Goal: Task Accomplishment & Management: Manage account settings

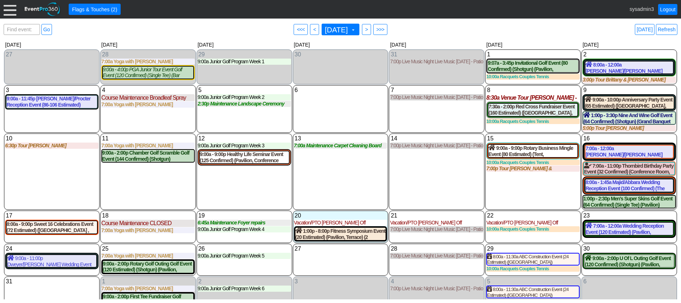
click at [9, 9] on div at bounding box center [10, 9] width 13 height 13
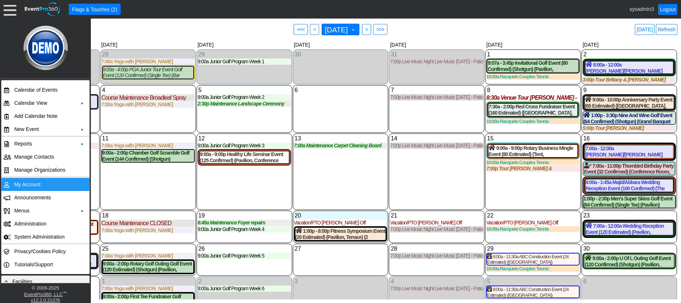
click at [33, 185] on td "My Account" at bounding box center [43, 184] width 65 height 13
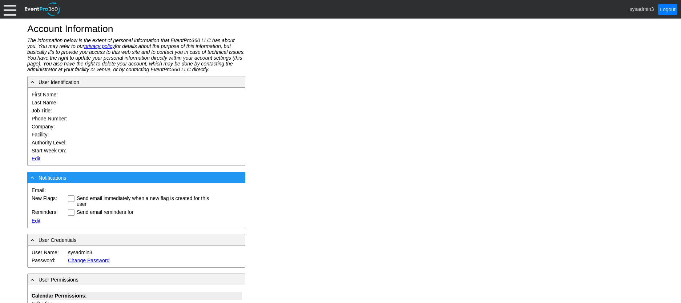
type input "System"
type input "Administrator"
type input "System Administrator"
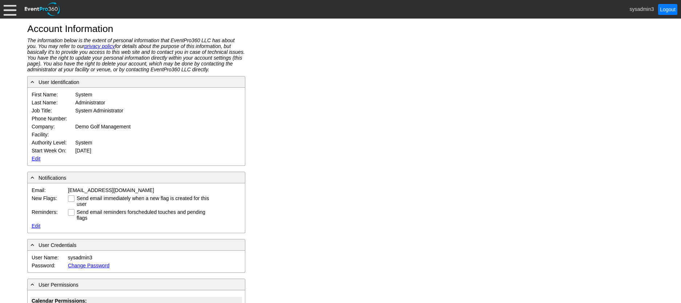
click at [36, 158] on link "Edit" at bounding box center [36, 159] width 9 height 6
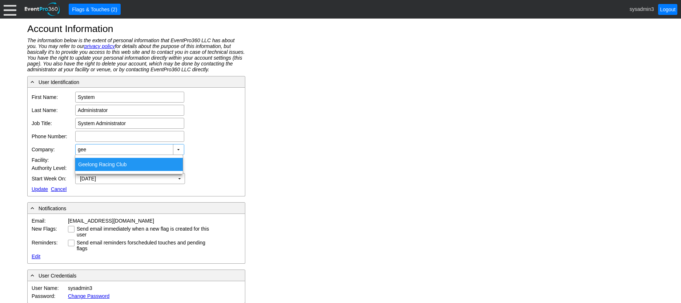
click at [111, 165] on div "Gee long Racing Club" at bounding box center [129, 164] width 108 height 13
type input "Geelong Racing Club"
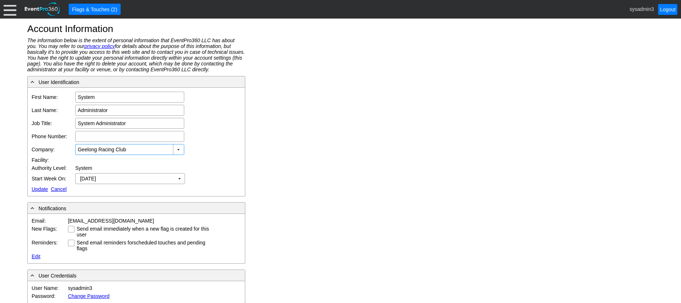
click at [36, 190] on link "Update" at bounding box center [40, 189] width 16 height 6
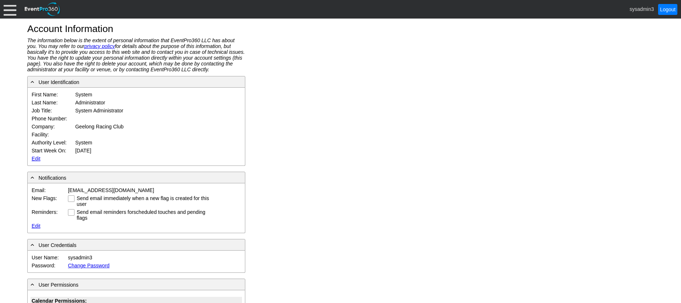
click at [9, 9] on div at bounding box center [10, 9] width 13 height 13
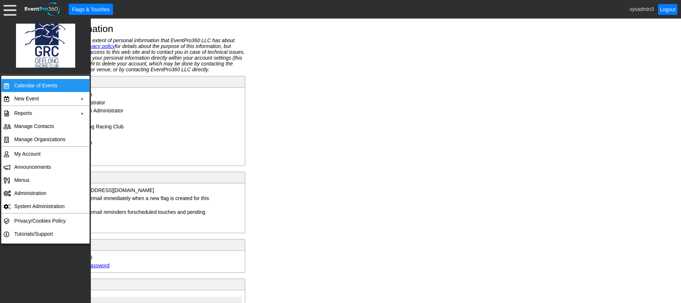
click at [23, 85] on td "Calendar of Events" at bounding box center [43, 85] width 65 height 13
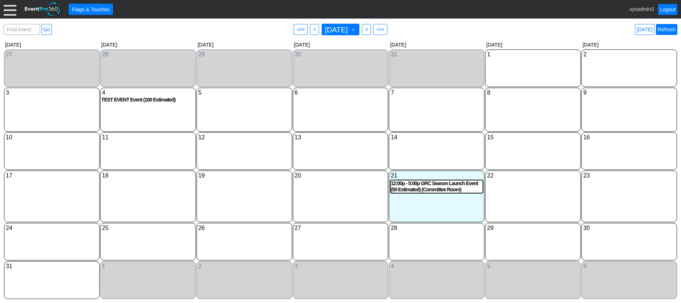
click at [665, 31] on link "Refresh" at bounding box center [666, 29] width 21 height 11
click at [668, 31] on link "Refresh" at bounding box center [666, 29] width 21 height 11
click at [11, 12] on div at bounding box center [10, 9] width 13 height 13
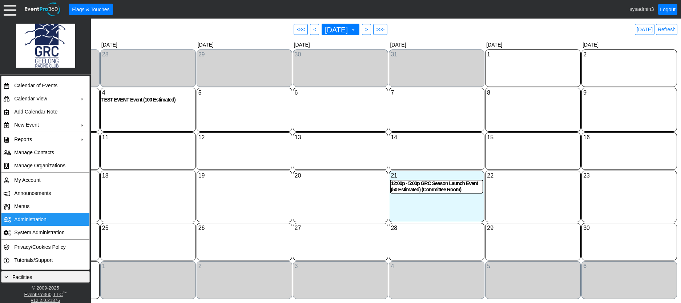
click at [45, 222] on td "Administration" at bounding box center [43, 219] width 65 height 13
click at [441, 191] on div "12:00p - 5:00p GRC Season Launch Event (50 Estimated) (Committee Room)" at bounding box center [437, 186] width 92 height 12
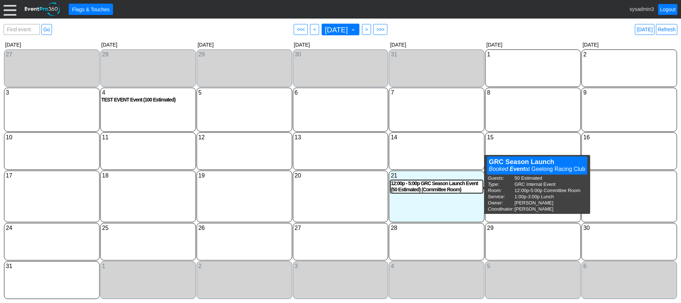
click at [629, 201] on div "23 Saturday" at bounding box center [630, 196] width 96 height 52
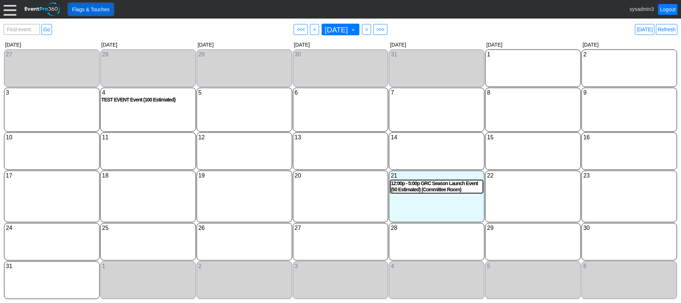
click at [101, 8] on span "Flags & Touches" at bounding box center [91, 9] width 40 height 7
click at [11, 10] on div at bounding box center [10, 9] width 13 height 13
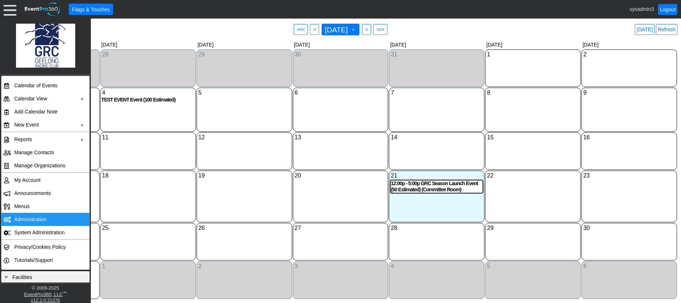
click at [27, 217] on td "Administration" at bounding box center [43, 219] width 65 height 13
click at [46, 137] on td "Reports" at bounding box center [43, 139] width 65 height 13
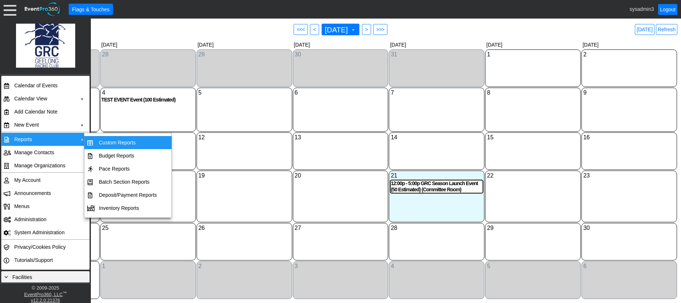
click at [132, 140] on td "Custom Reports" at bounding box center [128, 142] width 64 height 13
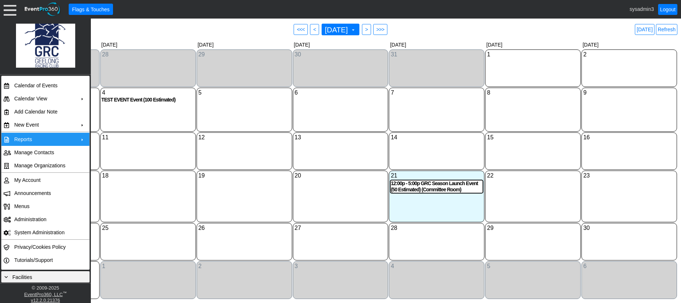
click at [235, 119] on div "5 Tuesday" at bounding box center [245, 110] width 96 height 44
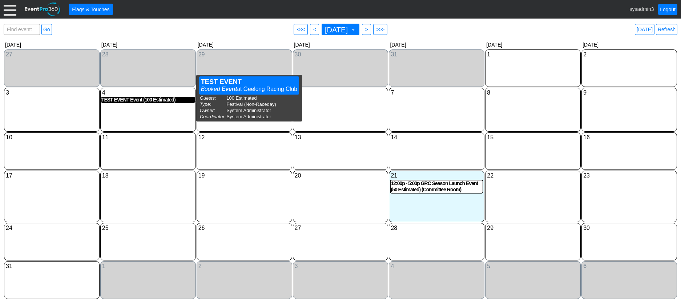
click at [132, 99] on div "TEST EVENT Event (100 Estimated)" at bounding box center [147, 100] width 93 height 6
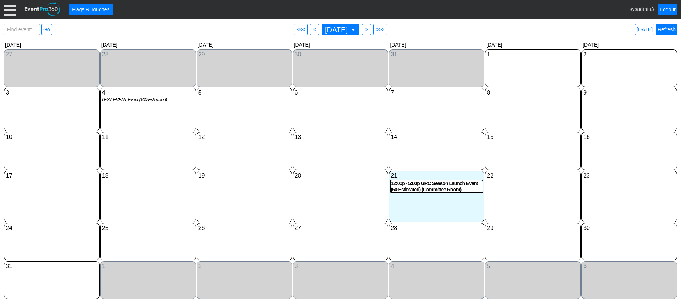
click at [671, 30] on link "Refresh" at bounding box center [666, 29] width 21 height 11
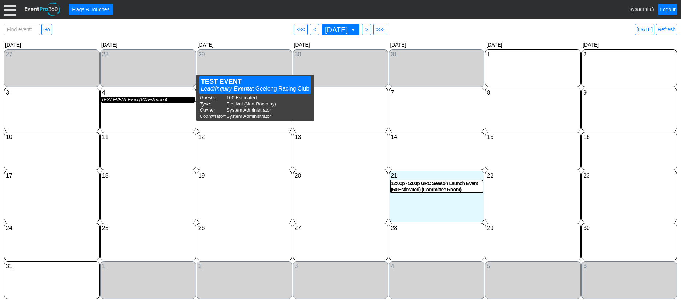
click at [132, 103] on div "TEST EVENT Event (100 Estimated)" at bounding box center [147, 100] width 93 height 6
click at [135, 101] on div "TEST EVENT Event (100 Estimated)" at bounding box center [147, 100] width 93 height 6
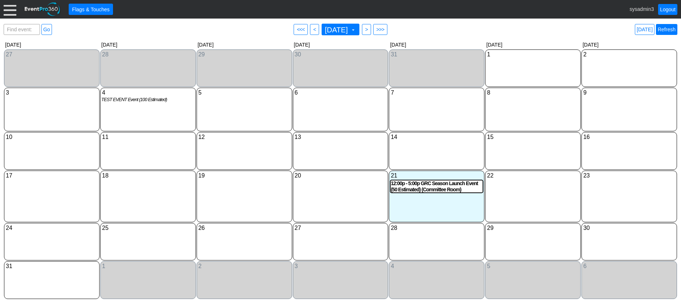
click at [672, 29] on link "Refresh" at bounding box center [666, 29] width 21 height 11
click at [140, 101] on div "TEST EVENT Event (100 Estimated)" at bounding box center [147, 100] width 93 height 6
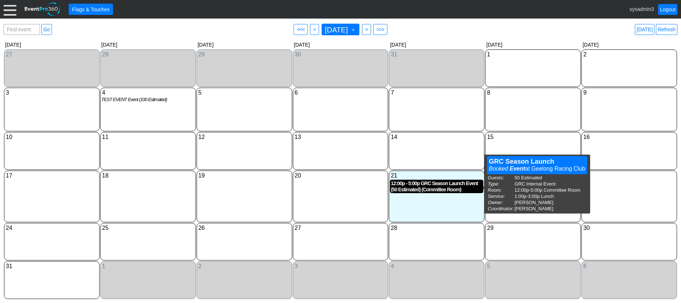
click at [429, 188] on div "12:00p - 5:00p GRC Season Launch Event (50 Estimated) (Committee Room)" at bounding box center [437, 186] width 92 height 12
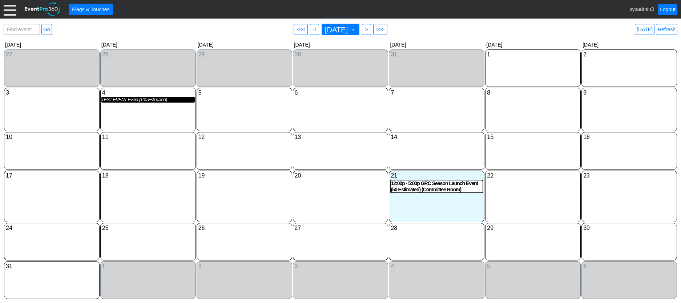
click at [134, 103] on div "TEST EVENT Event (100 Estimated)" at bounding box center [147, 100] width 93 height 6
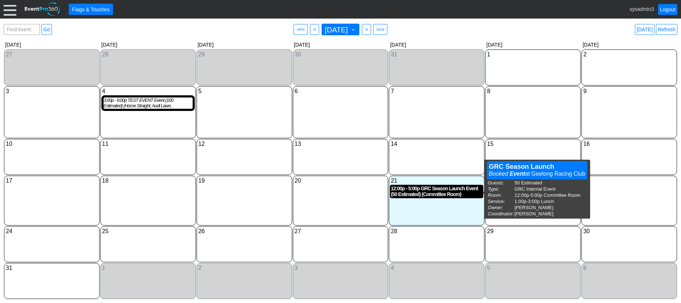
click at [429, 194] on div "12:00p - 5:00p GRC Season Launch Event (50 Estimated) (Committee Room)" at bounding box center [437, 191] width 92 height 12
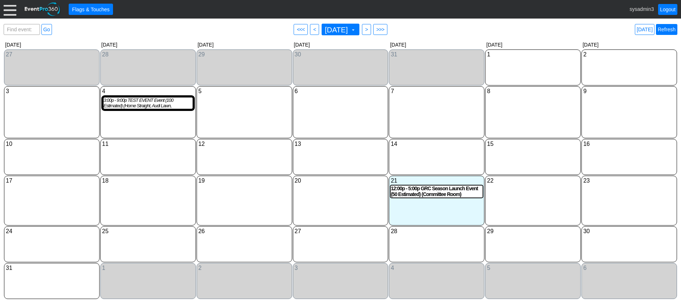
click at [672, 31] on link "Refresh" at bounding box center [666, 29] width 21 height 11
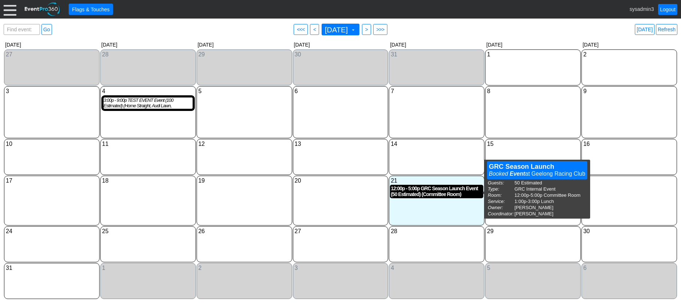
click at [431, 194] on div "12:00p - 5:00p GRC Season Launch Event (50 Estimated) (Committee Room)" at bounding box center [437, 191] width 92 height 12
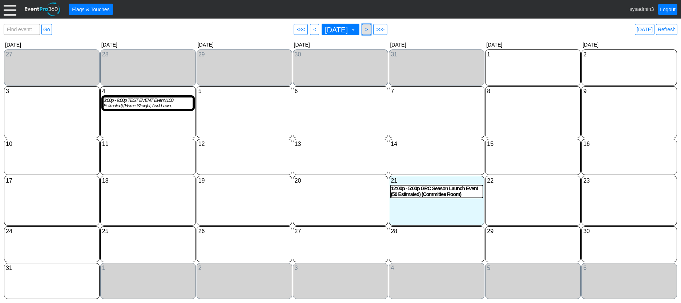
click at [369, 29] on span ">" at bounding box center [366, 29] width 5 height 7
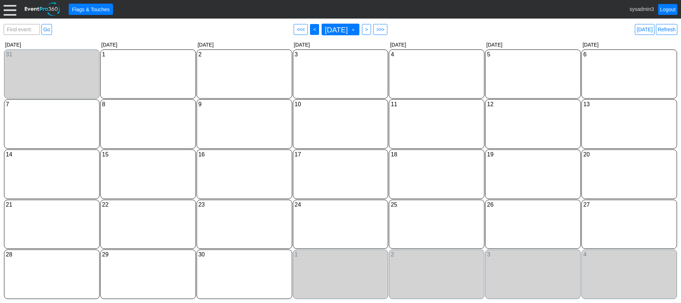
click at [312, 27] on span "<" at bounding box center [314, 29] width 5 height 7
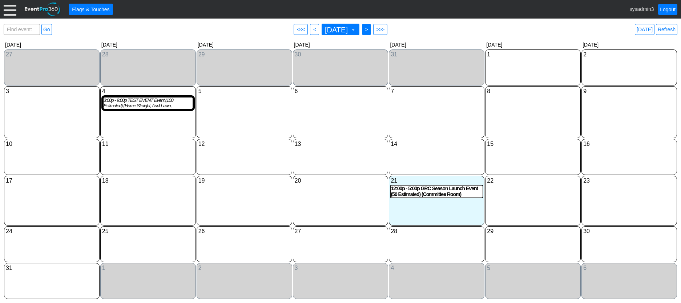
click at [369, 28] on span ">" at bounding box center [366, 29] width 5 height 7
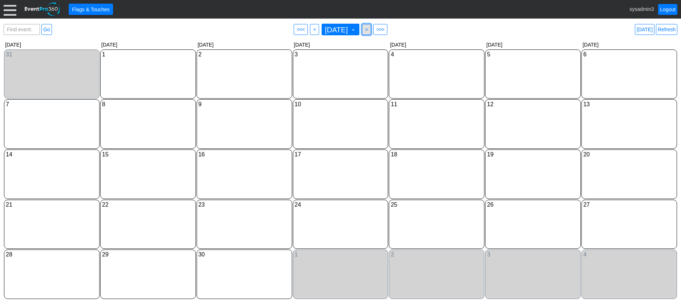
click at [369, 28] on span ">" at bounding box center [366, 29] width 5 height 7
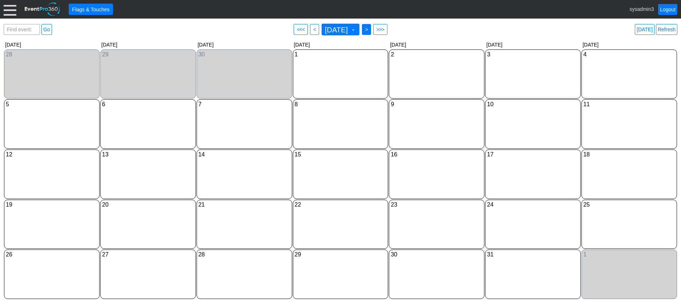
click at [369, 32] on span ">" at bounding box center [366, 29] width 5 height 7
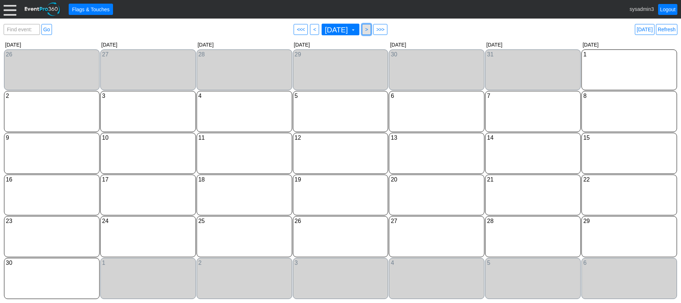
click at [369, 30] on span ">" at bounding box center [366, 29] width 5 height 7
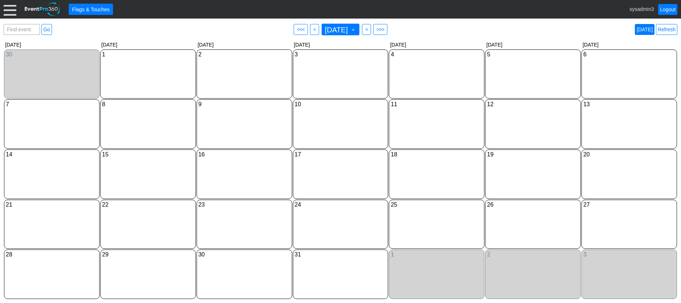
click at [644, 29] on link "Today" at bounding box center [645, 29] width 20 height 11
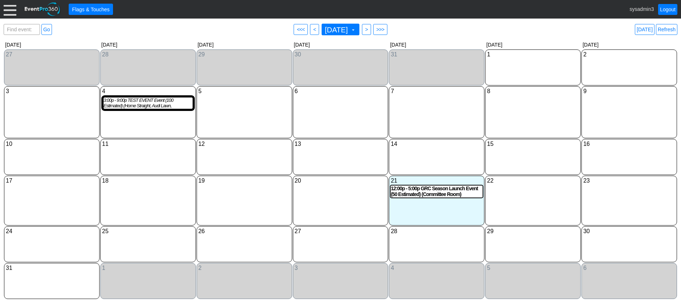
click at [12, 13] on div at bounding box center [10, 9] width 13 height 13
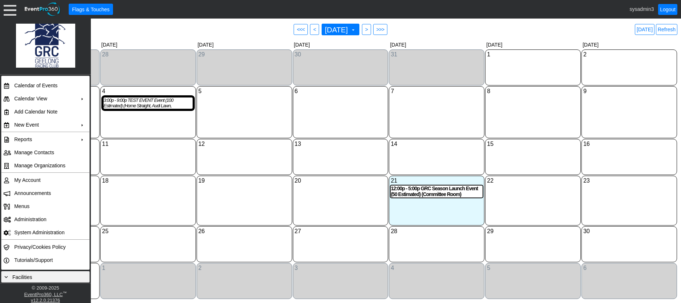
click at [171, 128] on div "4 Monday 3:00p - 9:00p TEST EVENT Event (100 Estimated) (Home Straight, Audi La…" at bounding box center [148, 112] width 96 height 52
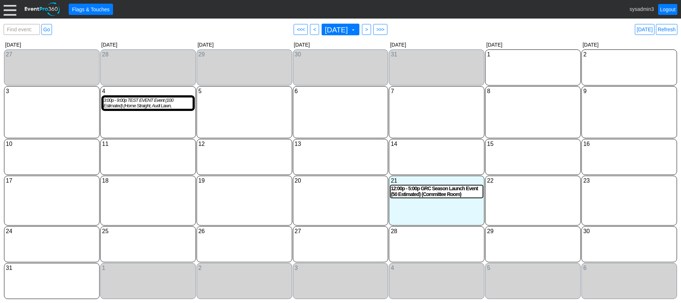
click at [12, 11] on div at bounding box center [10, 9] width 13 height 13
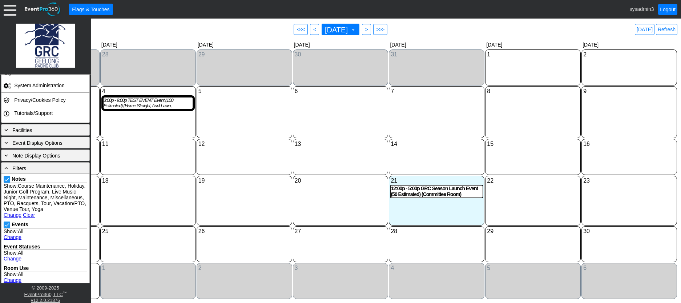
scroll to position [145, 0]
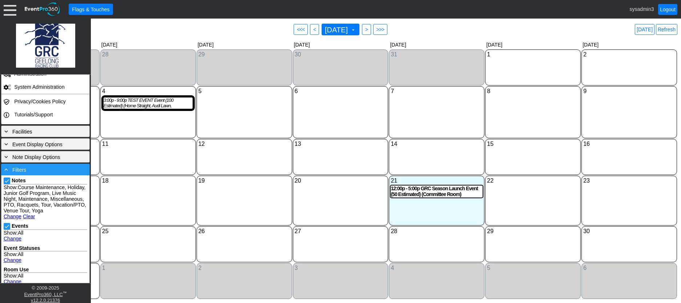
click at [39, 169] on div "- Filters" at bounding box center [45, 169] width 85 height 8
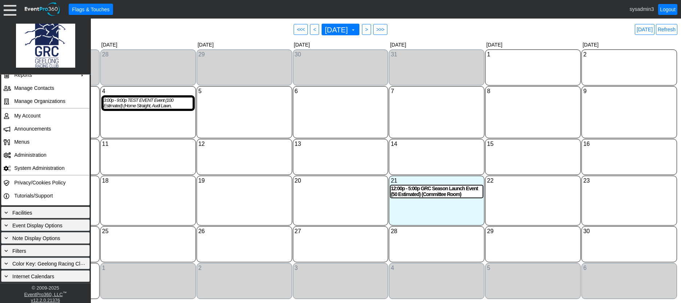
click at [509, 106] on div "8 Friday" at bounding box center [533, 112] width 96 height 52
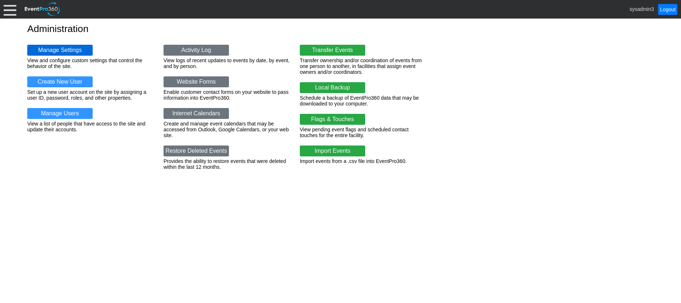
click at [63, 52] on link "Manage Settings" at bounding box center [59, 50] width 65 height 11
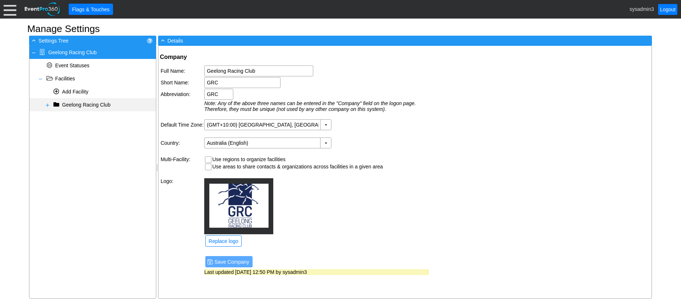
click at [47, 104] on span at bounding box center [48, 105] width 6 height 6
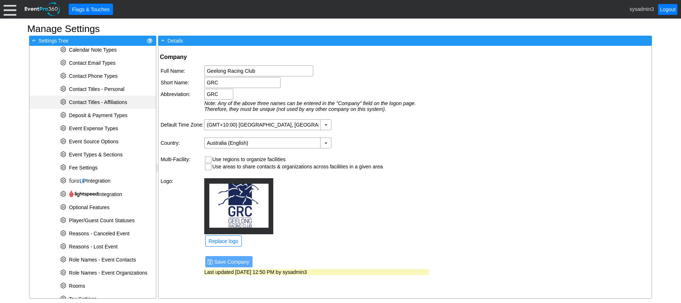
scroll to position [189, 0]
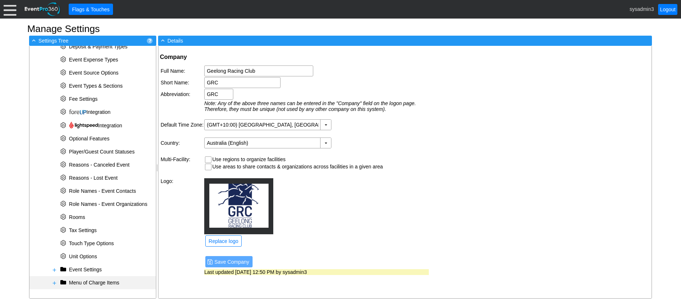
click at [55, 280] on span at bounding box center [55, 283] width 6 height 6
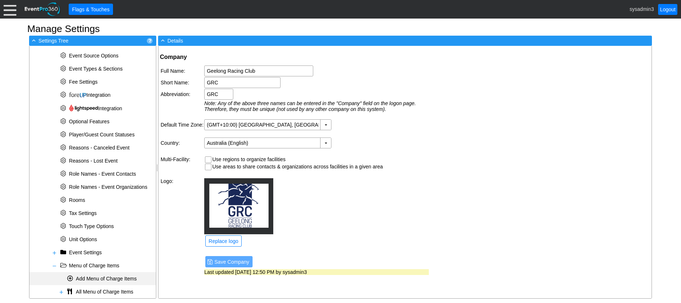
scroll to position [215, 0]
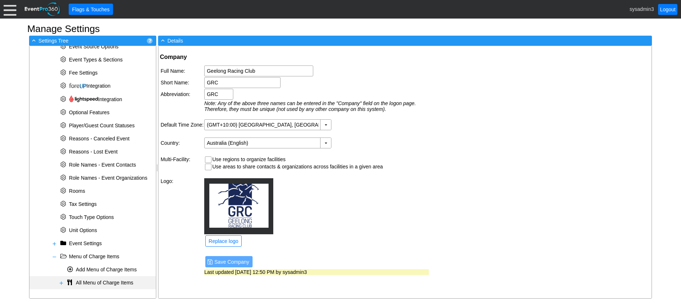
click at [59, 284] on span at bounding box center [62, 283] width 6 height 6
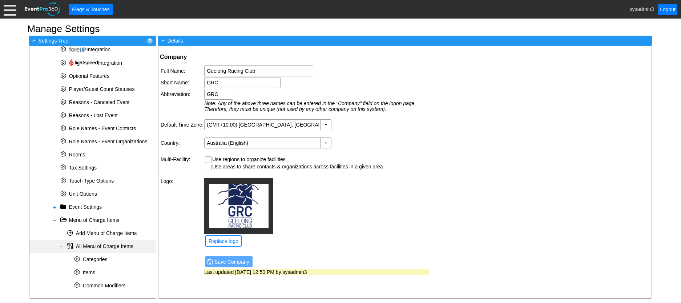
scroll to position [254, 0]
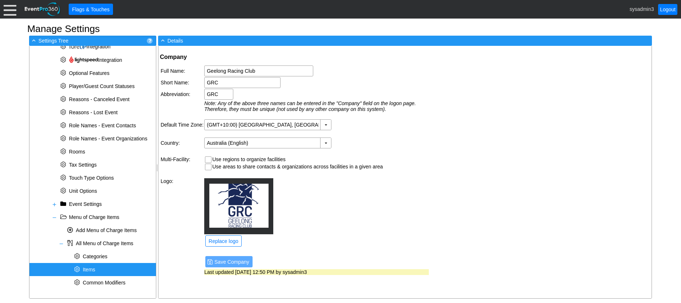
click at [97, 270] on div "* Items" at bounding box center [92, 269] width 127 height 13
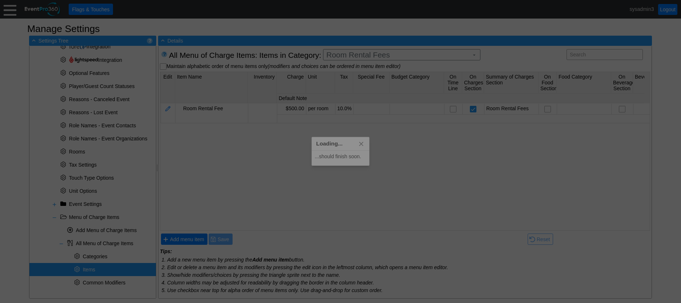
scroll to position [0, 0]
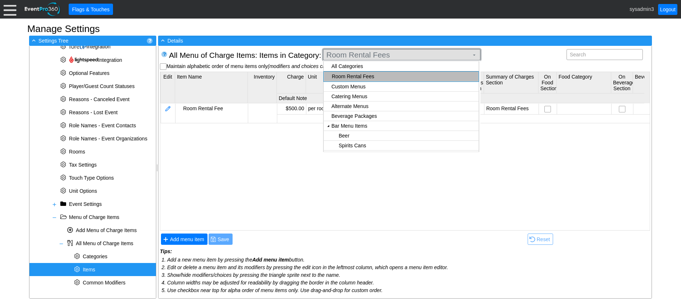
click at [424, 55] on span "Room Rental Fees" at bounding box center [397, 54] width 145 height 7
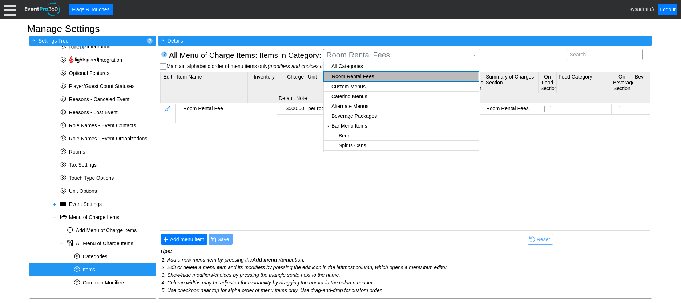
click at [360, 76] on body "Calendar of Events + New Event + Reports + Manage Contacts + Manage Organizatio…" at bounding box center [340, 151] width 681 height 303
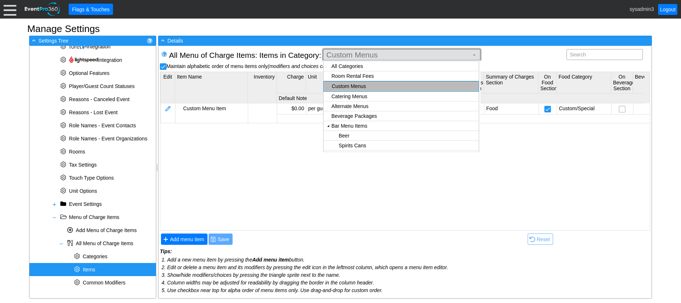
click at [391, 51] on span "Custom Menus ▼" at bounding box center [401, 55] width 152 height 8
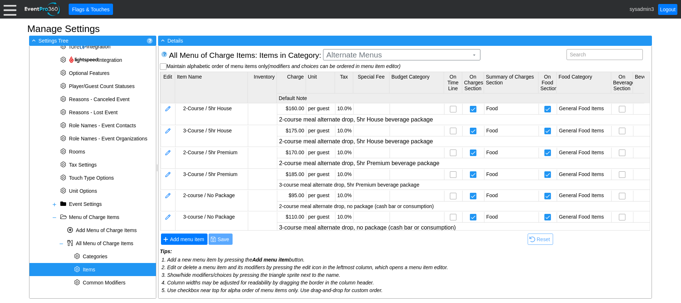
click at [356, 85] on body "Calendar of Events + New Event + Reports + Manage Contacts + Manage Organizatio…" at bounding box center [340, 151] width 681 height 303
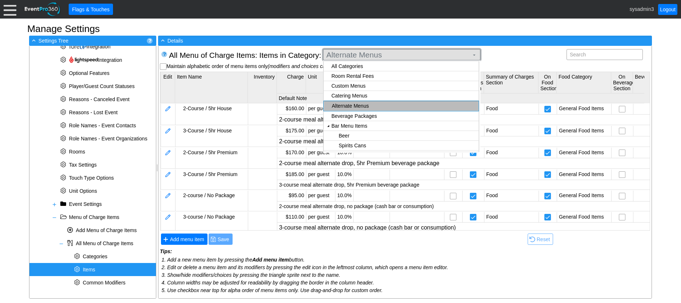
click at [399, 51] on span "Alternate Menus ▼" at bounding box center [401, 55] width 152 height 8
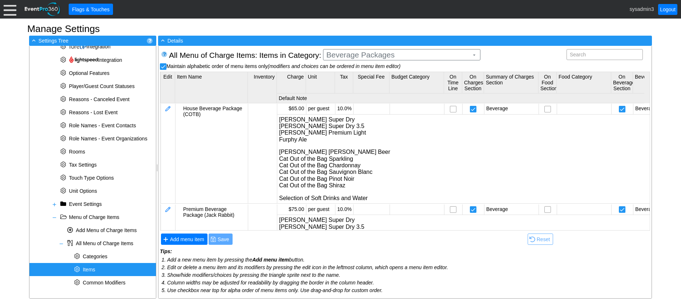
click at [370, 75] on body "Calendar of Events + New Event + Reports + Manage Contacts + Manage Organizatio…" at bounding box center [340, 151] width 681 height 303
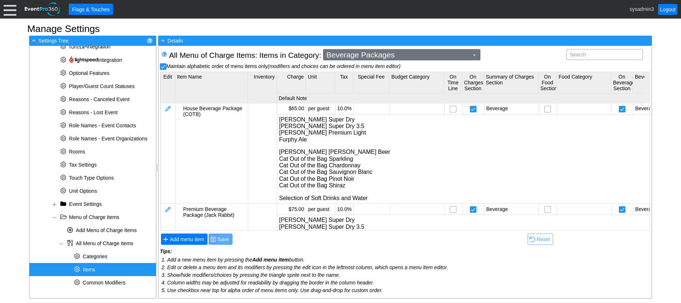
click at [410, 56] on span "Beverage Packages" at bounding box center [397, 54] width 145 height 7
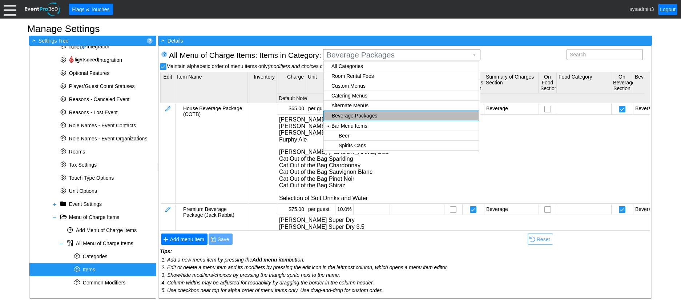
click at [354, 96] on body "Calendar of Events + New Event + Reports + Manage Contacts + Manage Organizatio…" at bounding box center [340, 151] width 681 height 303
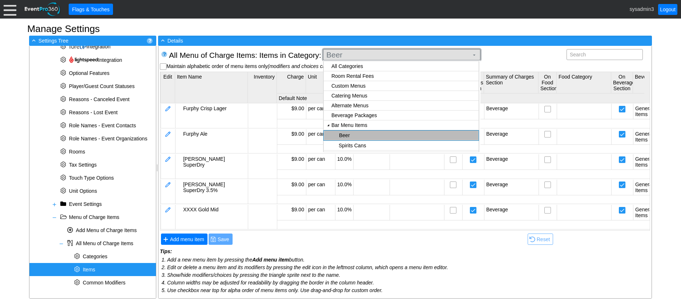
click at [389, 56] on span "Beer" at bounding box center [397, 54] width 145 height 7
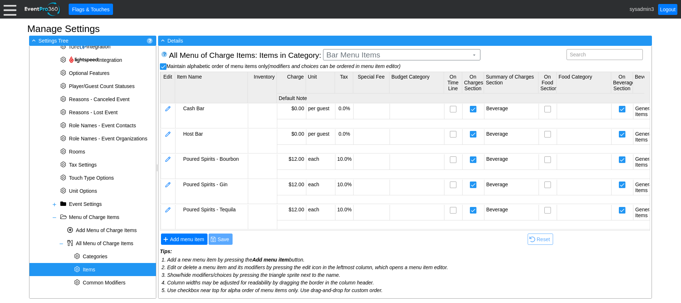
click at [356, 87] on body "Calendar of Events + New Event + Reports + Manage Contacts + Manage Organizatio…" at bounding box center [340, 151] width 681 height 303
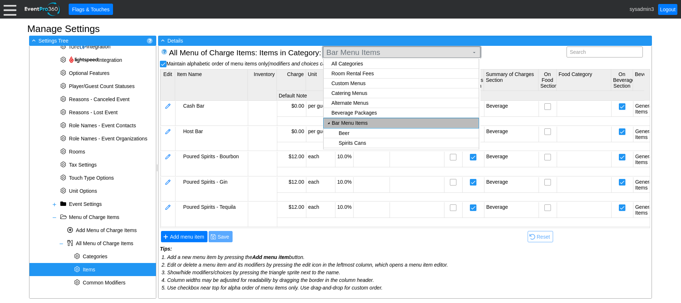
click at [381, 53] on span "Bar Menu Items" at bounding box center [397, 52] width 145 height 7
click at [360, 133] on body "Calendar of Events + New Event + Reports + Manage Contacts + Manage Organizatio…" at bounding box center [340, 151] width 681 height 303
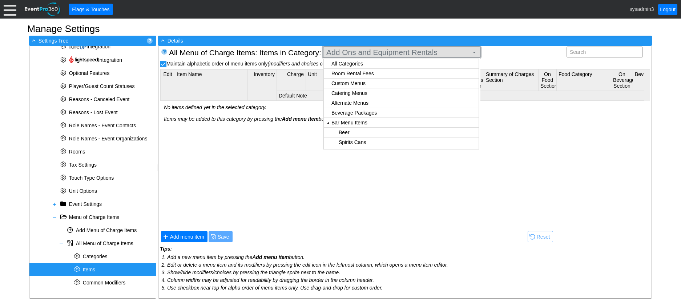
click at [404, 52] on span "Add Ons and Equipment Rentals" at bounding box center [397, 52] width 145 height 7
checkbox input "false"
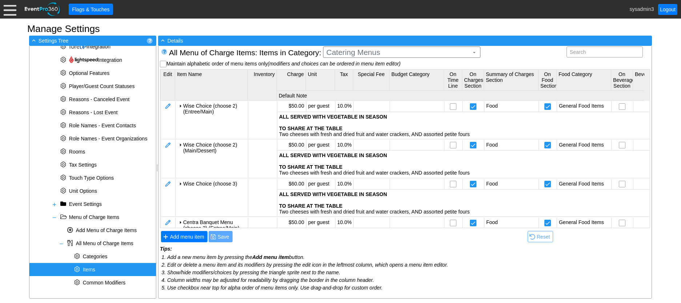
click at [349, 92] on body "Calendar of Events + New Event + Reports + Manage Contacts + Manage Organizatio…" at bounding box center [340, 151] width 681 height 303
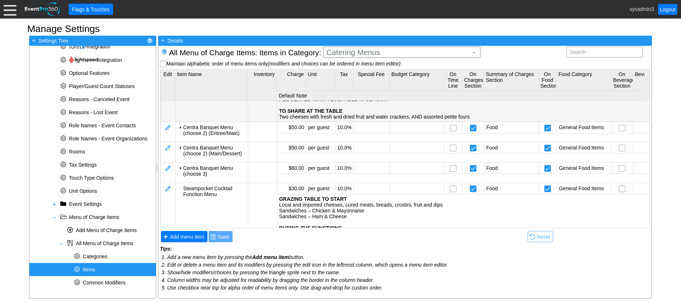
scroll to position [109, 0]
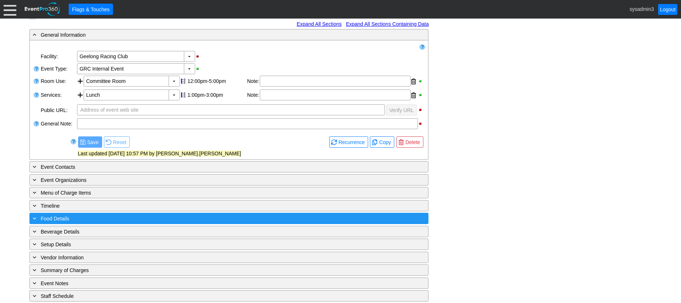
scroll to position [129, 0]
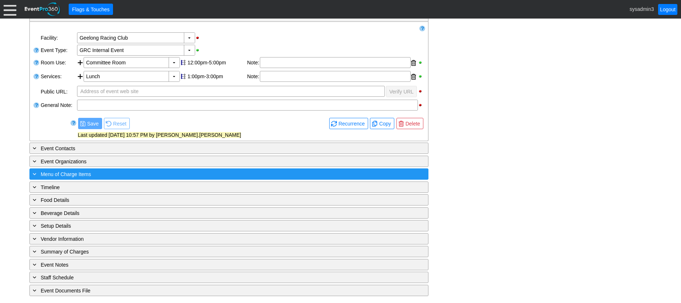
click at [178, 172] on div "+ Menu of Charge Items" at bounding box center [214, 174] width 366 height 8
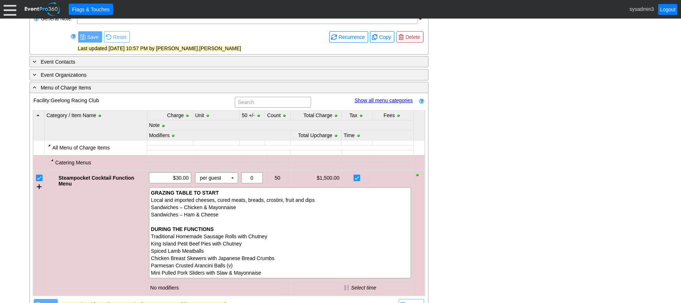
scroll to position [202, 0]
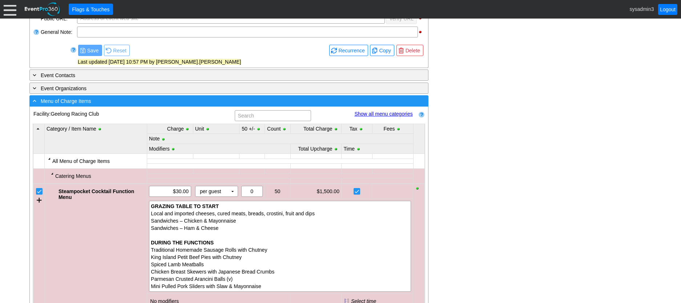
click at [122, 103] on div "- Menu of Charge Items" at bounding box center [214, 101] width 366 height 8
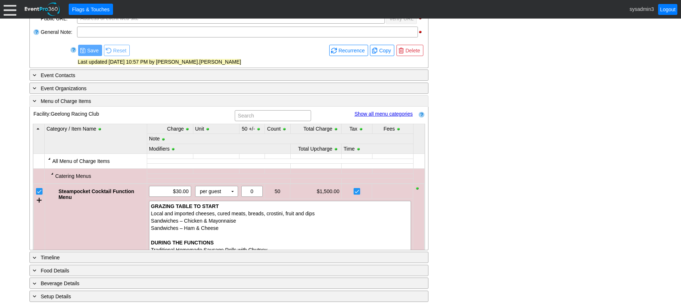
scroll to position [129, 0]
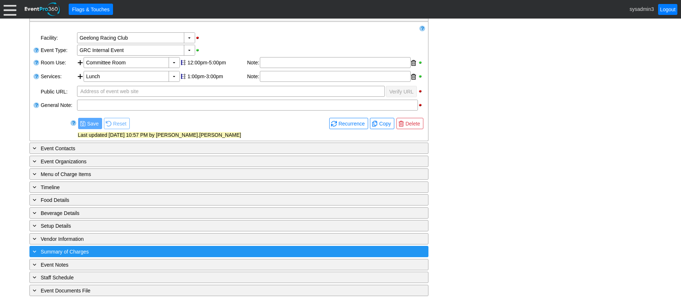
click at [128, 252] on div "+ Summary of Charges" at bounding box center [214, 251] width 366 height 8
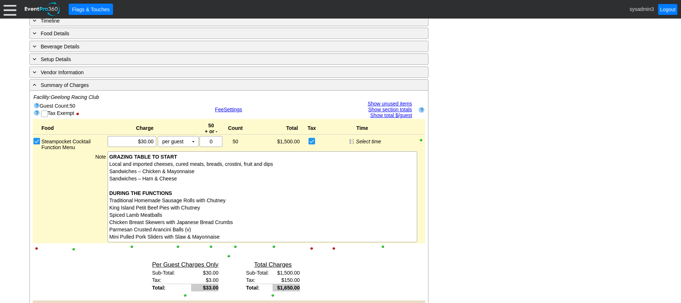
scroll to position [238, 0]
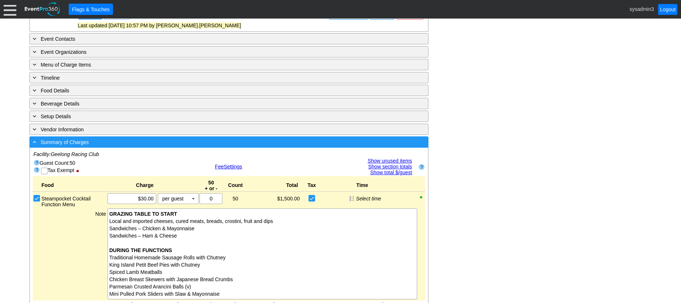
click at [237, 138] on div "- Summary of Charges" at bounding box center [214, 142] width 366 height 8
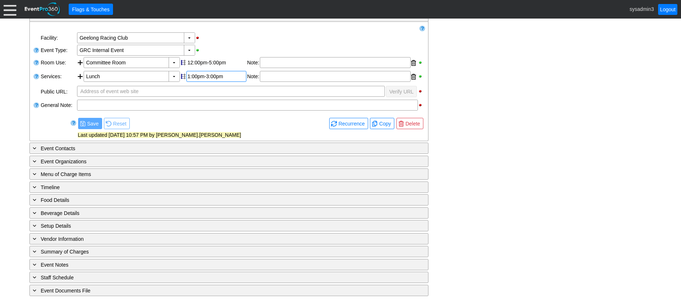
scroll to position [0, 0]
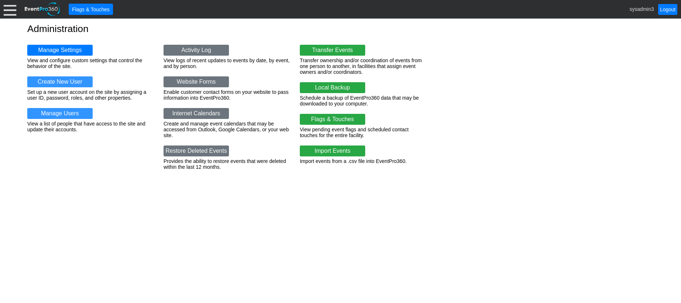
click at [13, 7] on div at bounding box center [10, 9] width 13 height 13
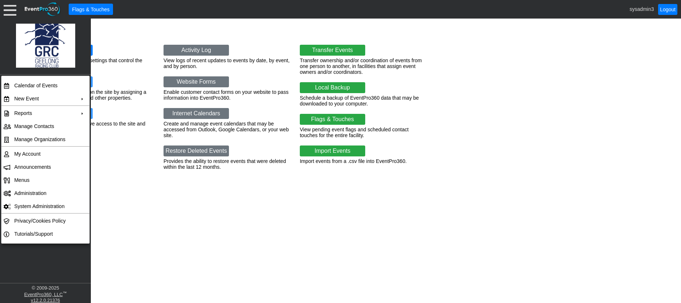
click at [129, 27] on h1 "Administration" at bounding box center [340, 29] width 627 height 10
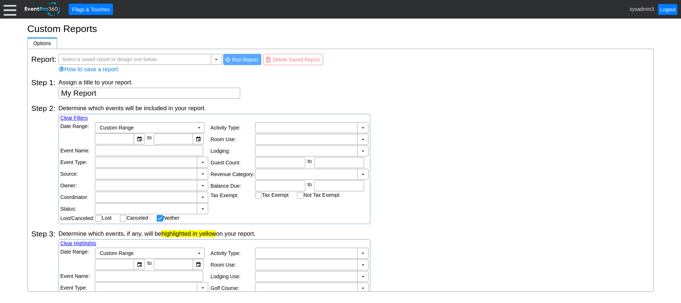
checkbox input "false"
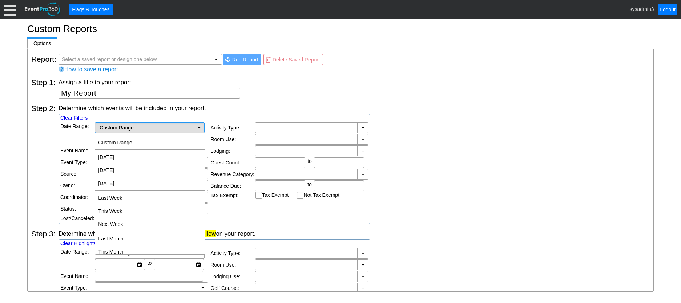
click at [200, 129] on td "▼" at bounding box center [199, 128] width 10 height 10
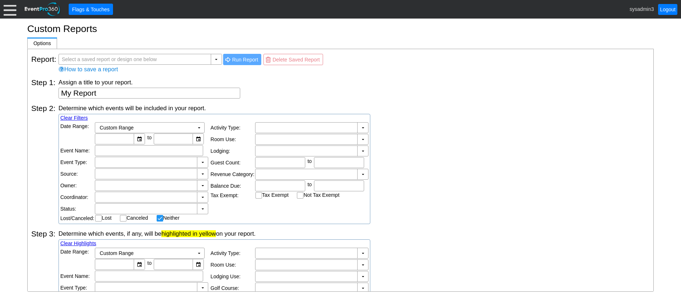
click at [243, 98] on div "Assign a title to your report. My Report" at bounding box center [354, 88] width 591 height 20
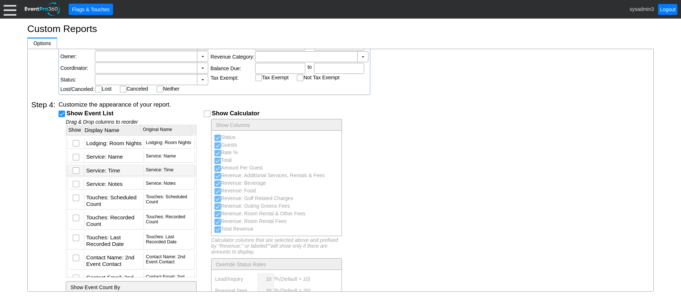
scroll to position [473, 0]
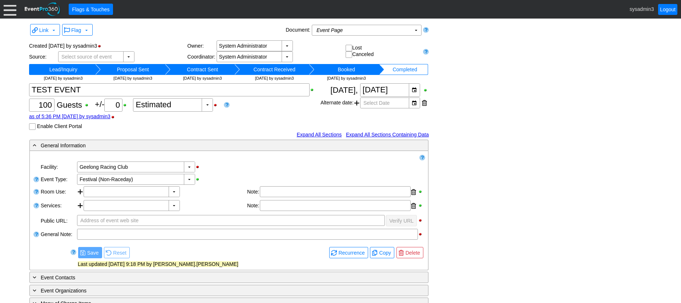
click at [71, 68] on td "Lead/Inquiry" at bounding box center [63, 69] width 64 height 11
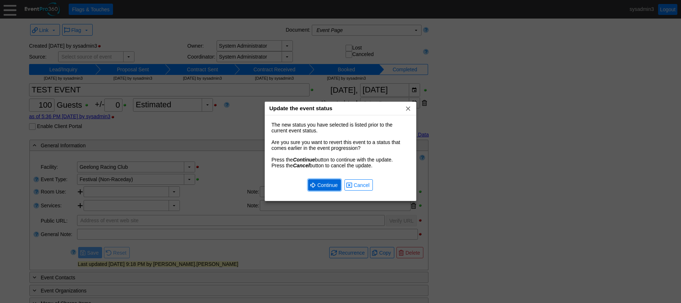
drag, startPoint x: 337, startPoint y: 185, endPoint x: 274, endPoint y: 152, distance: 71.4
click at [337, 184] on span "Continue" at bounding box center [327, 184] width 23 height 7
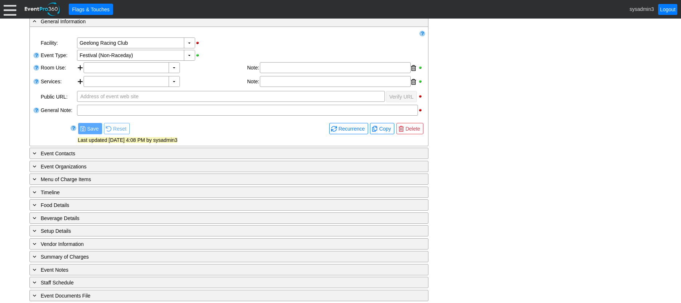
scroll to position [134, 0]
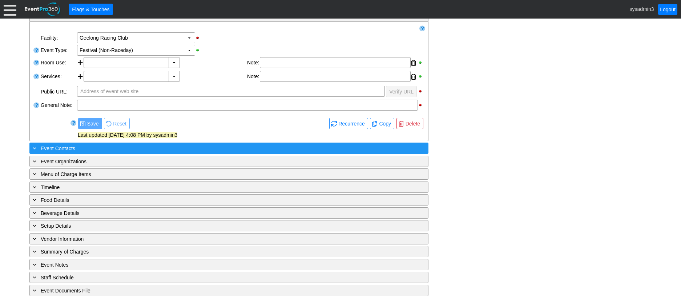
click at [133, 148] on div "+ Event Contacts" at bounding box center [214, 148] width 366 height 8
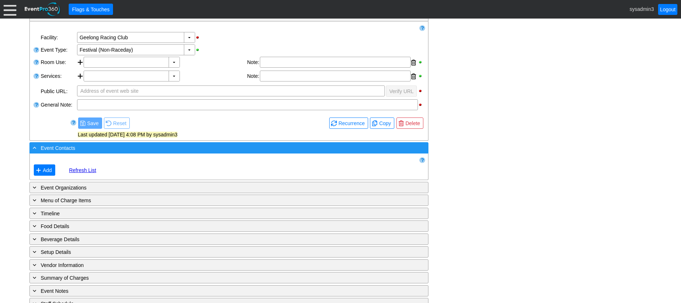
click at [133, 148] on div "- Event Contacts" at bounding box center [214, 148] width 366 height 8
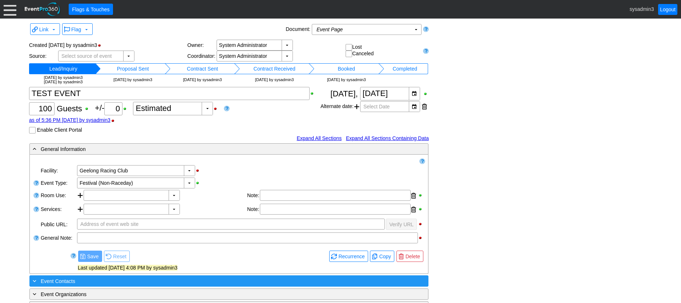
scroll to position [0, 0]
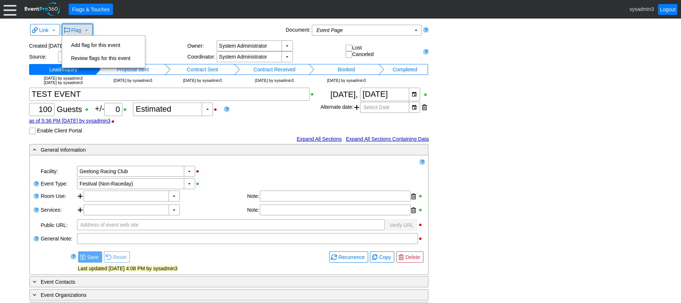
click at [85, 28] on span at bounding box center [87, 30] width 6 height 6
click at [97, 44] on td "Add flag for this event" at bounding box center [100, 45] width 65 height 13
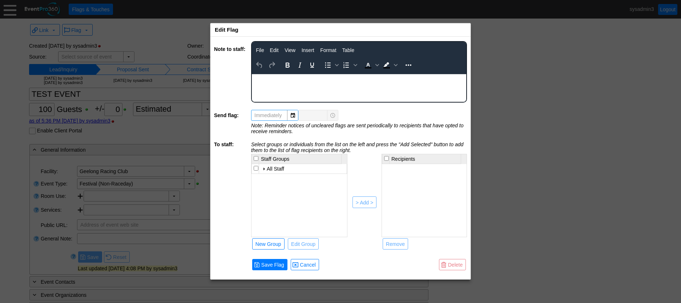
click at [286, 83] on body "Rich Text Area. Press ALT-0 for help." at bounding box center [359, 78] width 214 height 9
click at [255, 168] on input "checkbox" at bounding box center [256, 168] width 5 height 5
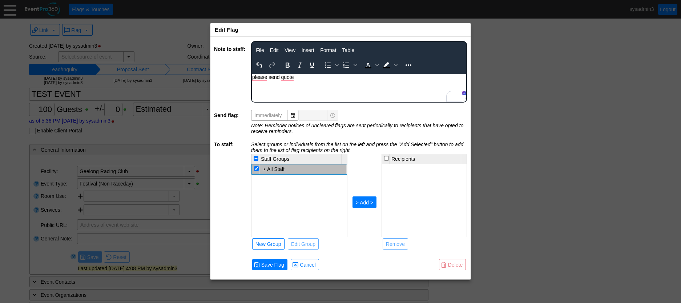
click at [362, 202] on div "> Add >" at bounding box center [364, 202] width 17 height 7
checkbox input "false"
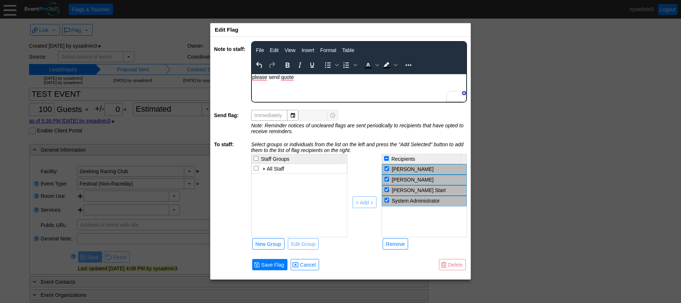
drag, startPoint x: 387, startPoint y: 199, endPoint x: 386, endPoint y: 186, distance: 12.4
click at [387, 198] on input "checkbox" at bounding box center [387, 200] width 5 height 5
checkbox input "false"
click at [386, 179] on input "checkbox" at bounding box center [387, 179] width 5 height 5
checkbox input "false"
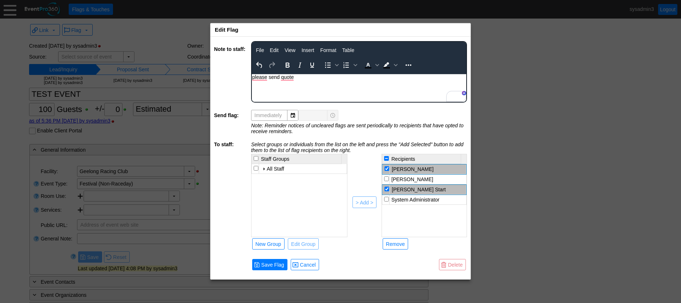
click at [387, 167] on input "checkbox" at bounding box center [387, 168] width 5 height 5
click at [388, 171] on td at bounding box center [385, 169] width 7 height 10
checkbox input "true"
drag, startPoint x: 389, startPoint y: 177, endPoint x: 386, endPoint y: 185, distance: 7.7
click at [389, 178] on input "checkbox" at bounding box center [386, 178] width 5 height 5
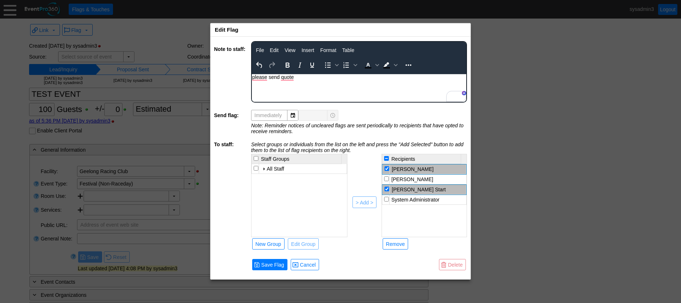
checkbox input "true"
click at [386, 198] on input "checkbox" at bounding box center [386, 199] width 5 height 5
checkbox input "true"
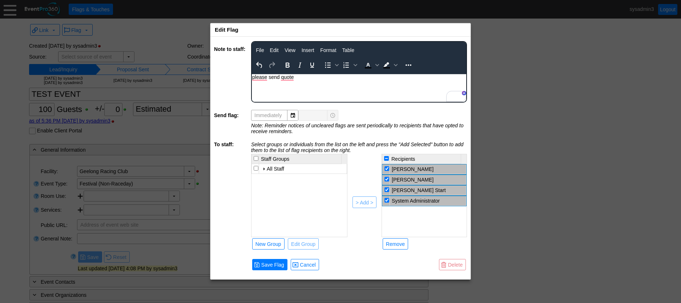
click at [388, 190] on input "checkbox" at bounding box center [387, 189] width 5 height 5
checkbox input "false"
click at [393, 245] on div "Remove" at bounding box center [395, 243] width 19 height 7
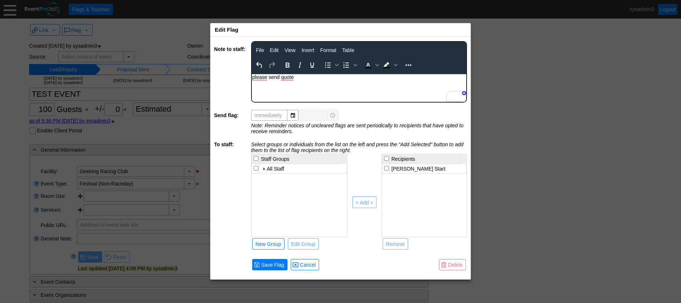
click at [453, 265] on span "Delete" at bounding box center [455, 264] width 17 height 7
click at [450, 264] on span "Delete" at bounding box center [455, 264] width 17 height 7
click at [395, 243] on div "Remove" at bounding box center [395, 243] width 19 height 7
click at [453, 263] on span "Delete" at bounding box center [455, 264] width 17 height 7
click at [313, 262] on span "Cancel" at bounding box center [307, 264] width 19 height 7
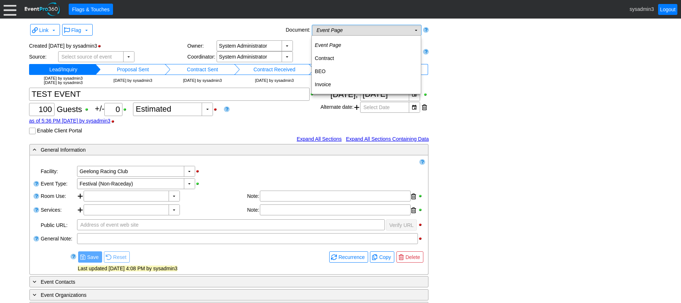
click at [412, 29] on td "▼" at bounding box center [416, 30] width 10 height 10
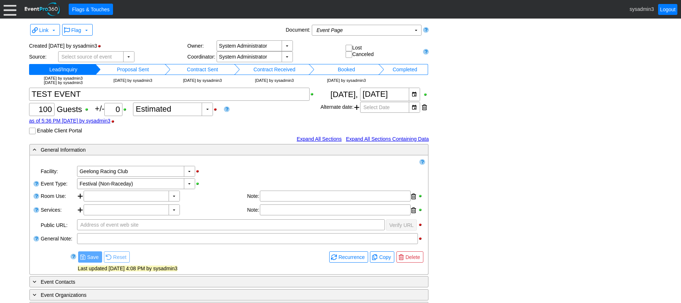
click at [490, 128] on div "Link ▼ Flag ▼ Document: Event Page Χ ▼ ● Print or PDF E-Sign ▼ Insert ▼ Save ▼ …" at bounding box center [340, 229] width 627 height 414
click at [362, 31] on td "Event Page Χ" at bounding box center [361, 30] width 99 height 10
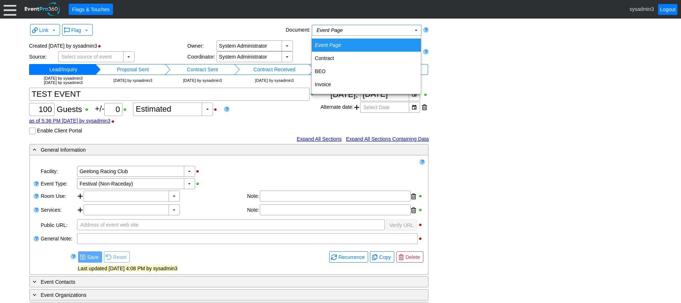
click at [482, 61] on div "Link ▼ Flag ▼ Document: Event Page Χ ▼ ● Print or PDF E-Sign ▼ Insert ▼ Save ▼ …" at bounding box center [340, 229] width 627 height 414
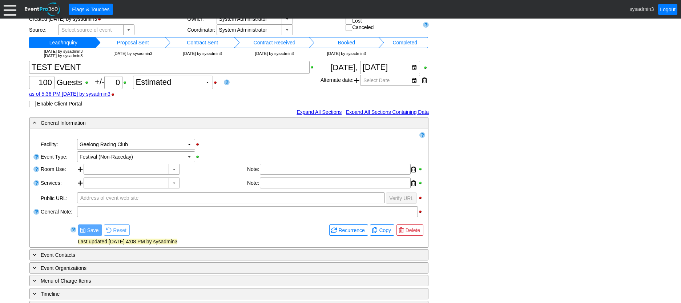
scroll to position [73, 0]
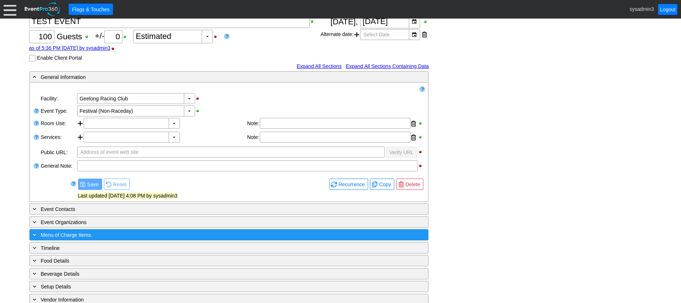
click at [138, 234] on div "+ Menu of Charge Items" at bounding box center [214, 234] width 366 height 8
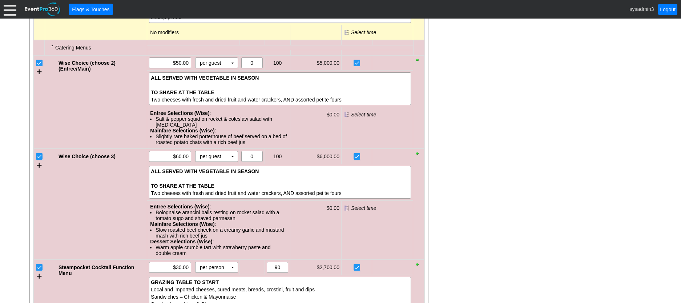
scroll to position [400, 0]
click at [41, 155] on input "checkbox" at bounding box center [39, 158] width 7 height 7
checkbox input "false"
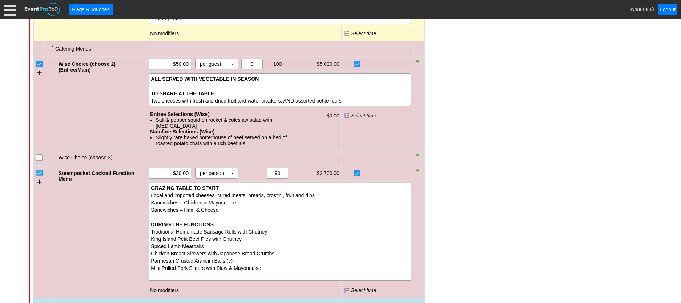
click at [37, 170] on input "checkbox" at bounding box center [39, 173] width 7 height 7
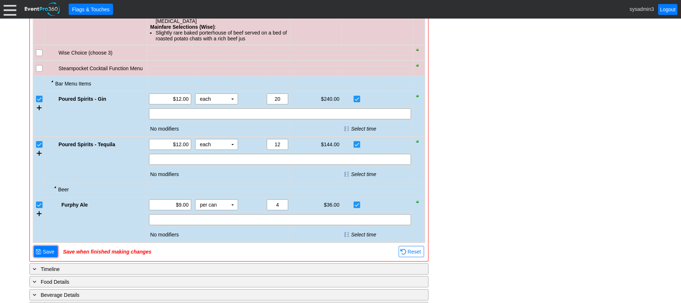
scroll to position [509, 0]
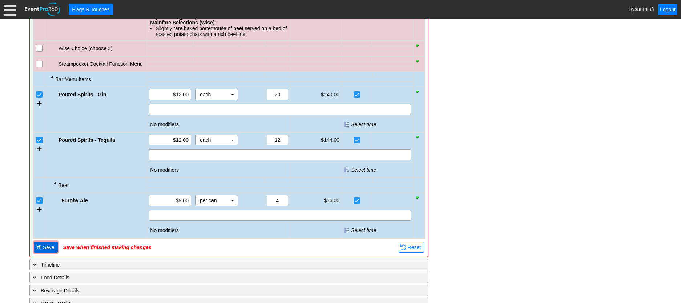
click at [50, 244] on span "Save" at bounding box center [48, 247] width 15 height 7
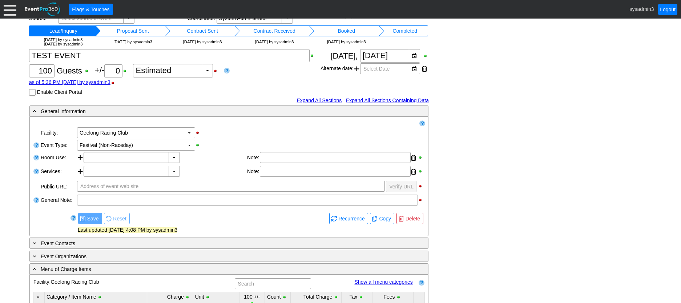
scroll to position [0, 0]
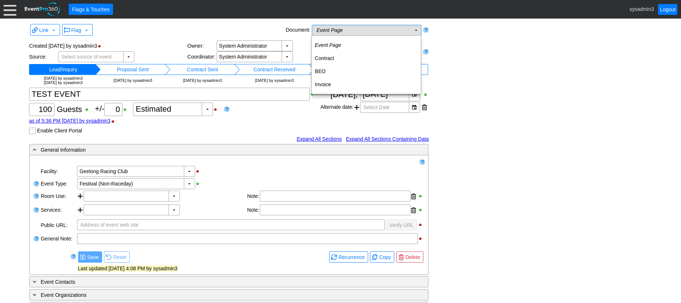
click at [397, 29] on td "Event Page Χ" at bounding box center [361, 30] width 99 height 10
click at [390, 34] on td "Event Page Χ" at bounding box center [361, 30] width 99 height 10
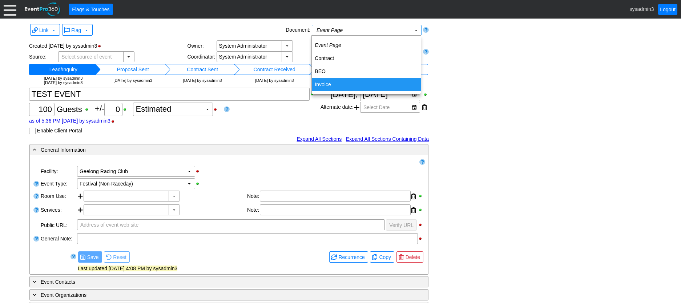
click at [324, 88] on td "Invoice" at bounding box center [366, 84] width 109 height 13
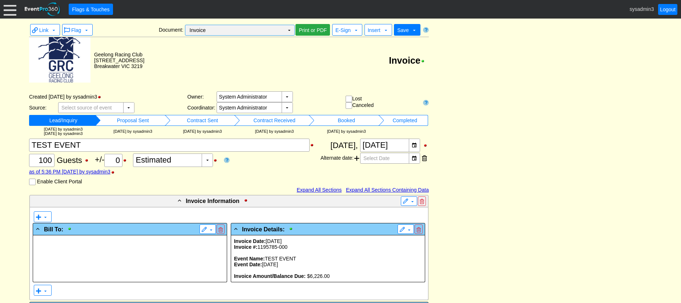
click at [289, 30] on td "▼" at bounding box center [289, 30] width 10 height 10
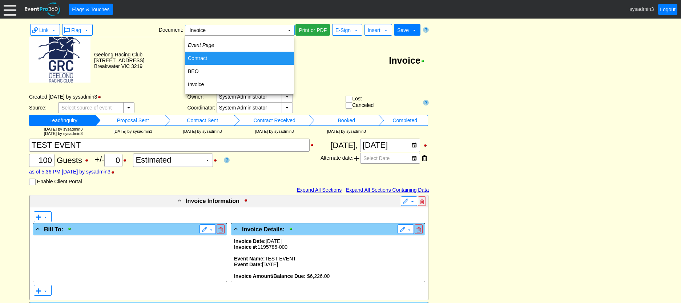
click at [360, 77] on td "Invoice" at bounding box center [286, 60] width 284 height 47
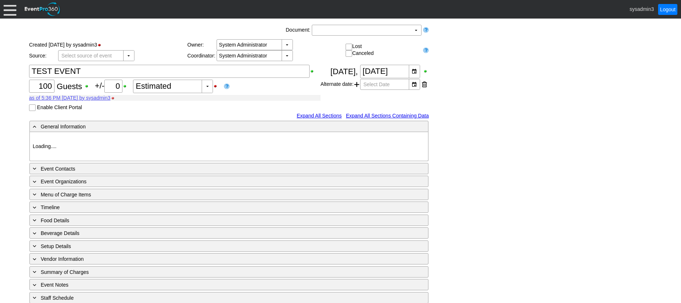
type input "Geelong Racing Club"
type input "Festival (Non-Raceday)"
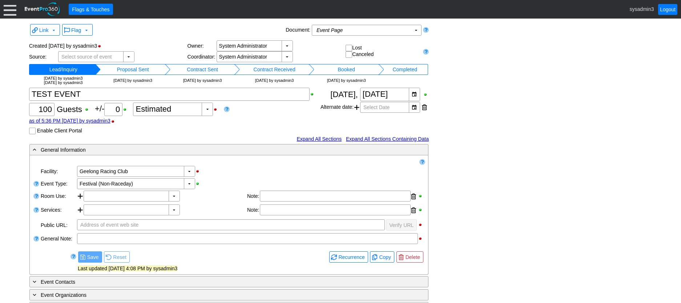
click at [134, 68] on td "Proposal Sent" at bounding box center [133, 69] width 64 height 11
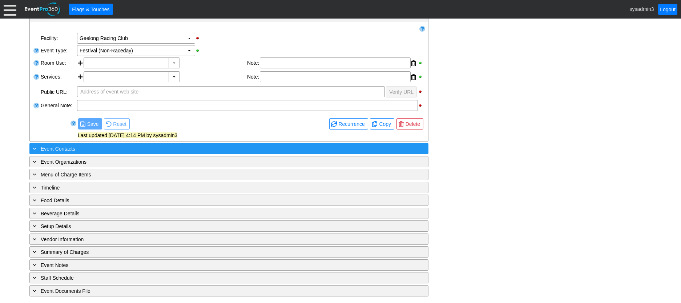
scroll to position [134, 0]
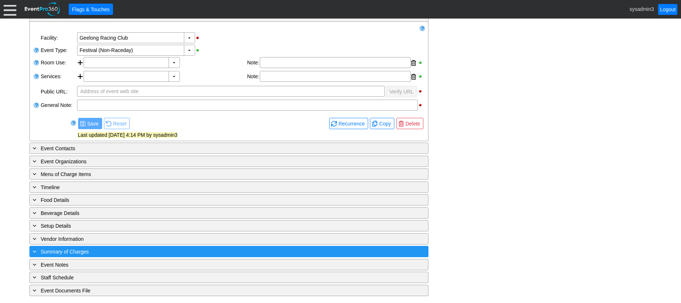
click at [124, 249] on div "+ Summary of Charges" at bounding box center [214, 251] width 366 height 8
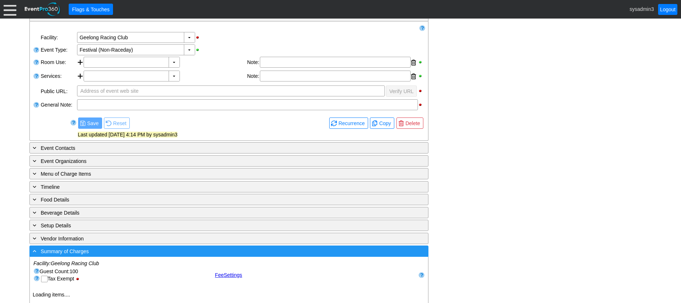
click at [124, 249] on div "- Summary of Charges" at bounding box center [214, 251] width 366 height 8
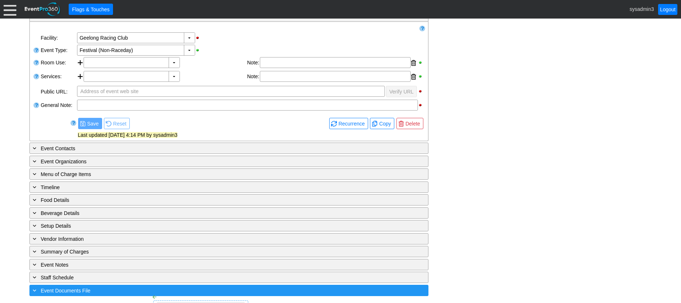
click at [145, 287] on div "+ Event Documents File" at bounding box center [214, 290] width 366 height 8
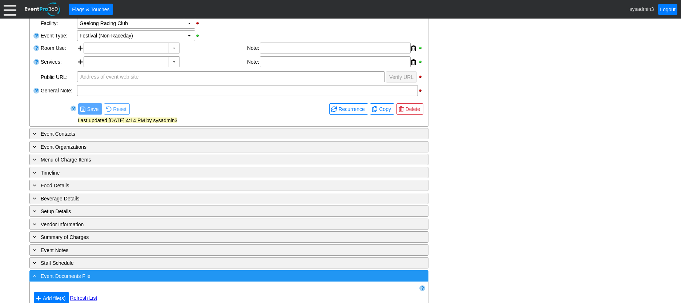
scroll to position [160, 0]
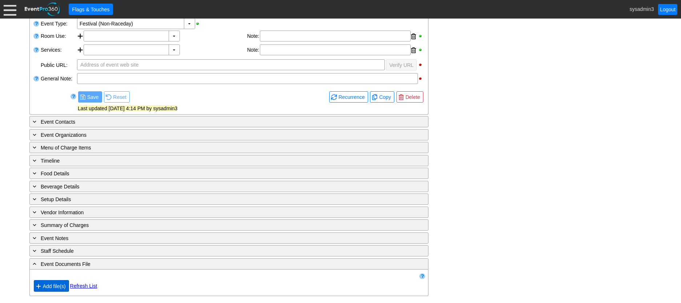
click at [56, 286] on span "Add file(s)" at bounding box center [54, 285] width 26 height 7
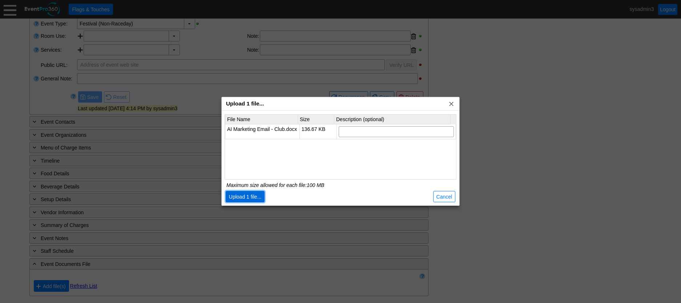
click at [253, 195] on span "Upload 1 file..." at bounding box center [246, 196] width 36 height 7
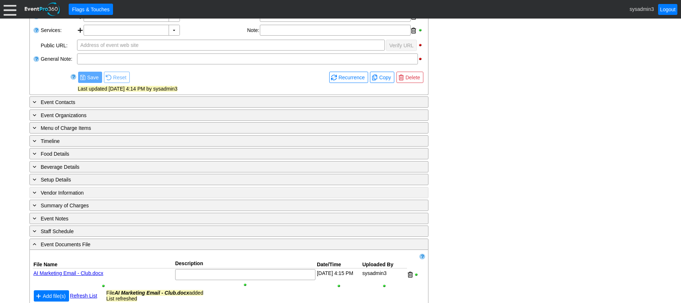
scroll to position [190, 0]
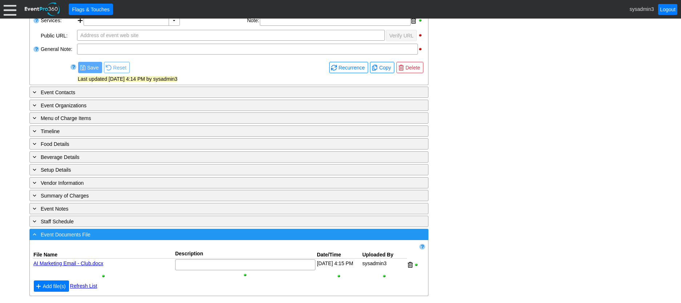
click at [123, 237] on div "- Event Documents File" at bounding box center [214, 234] width 366 height 8
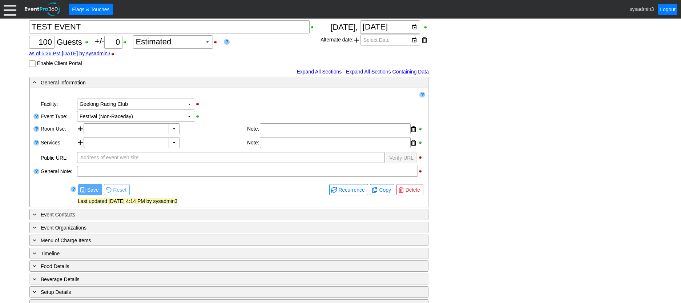
scroll to position [0, 0]
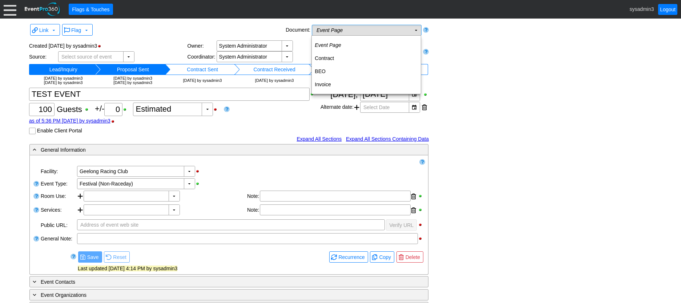
click at [372, 32] on td "Event Page Χ" at bounding box center [361, 30] width 99 height 10
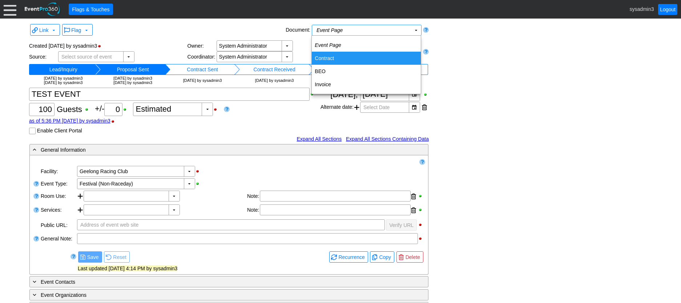
click at [344, 59] on td "Contract" at bounding box center [366, 58] width 109 height 13
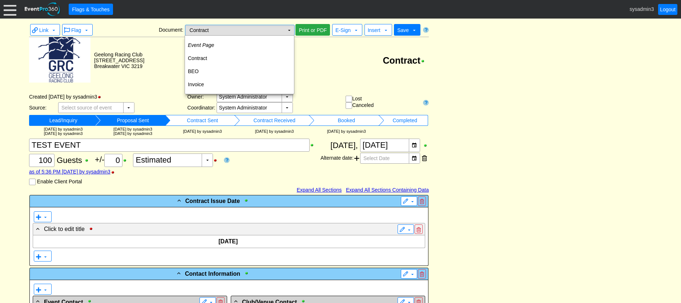
click at [290, 31] on td "▼" at bounding box center [289, 30] width 10 height 10
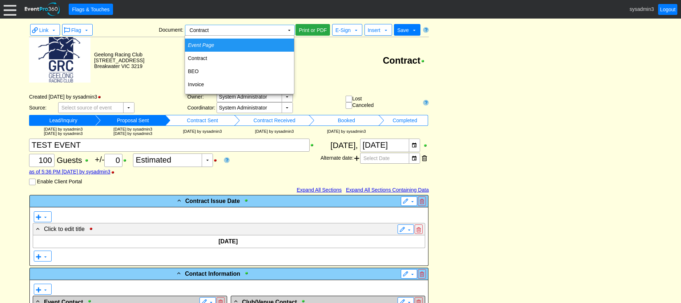
click at [222, 43] on td "Event Page" at bounding box center [239, 45] width 109 height 13
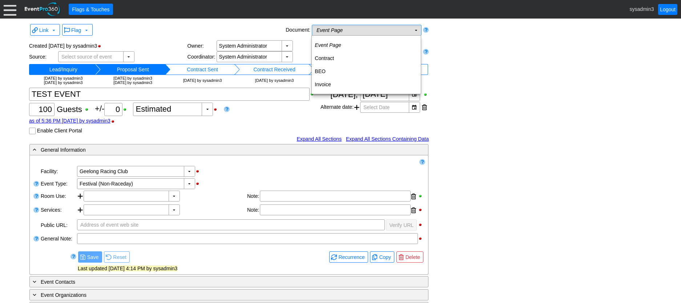
click at [387, 28] on td "Event Page Χ" at bounding box center [361, 30] width 99 height 10
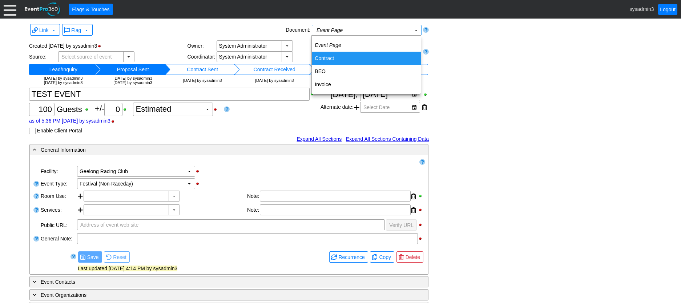
click at [329, 60] on td "Contract" at bounding box center [366, 58] width 109 height 13
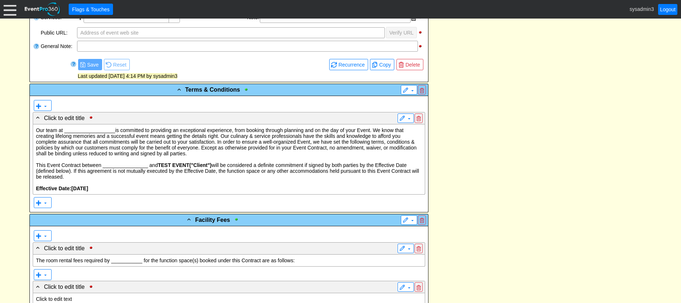
scroll to position [436, 0]
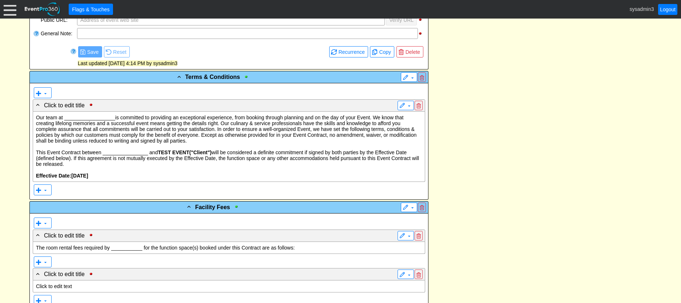
click at [190, 136] on p "Our team at __________________is committed to providing an exceptional experien…" at bounding box center [229, 129] width 386 height 29
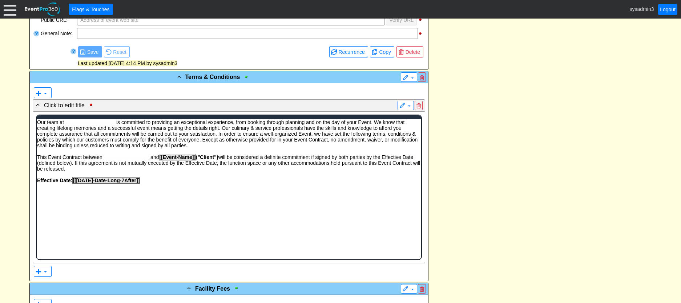
scroll to position [0, 0]
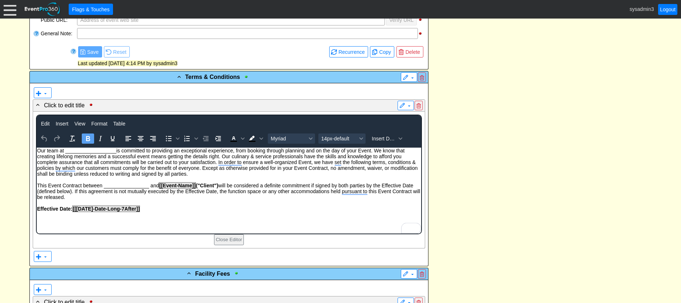
click at [154, 207] on p "Effective Date: [[Today-Date-Long-7After]]" at bounding box center [229, 209] width 384 height 6
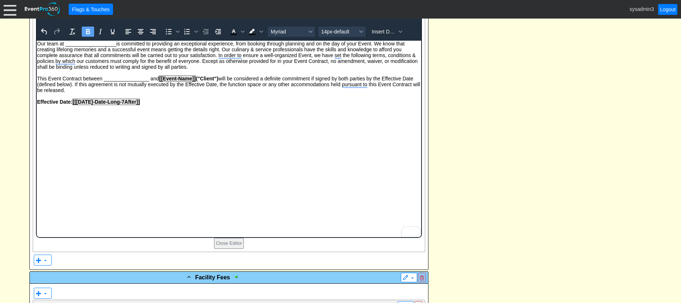
scroll to position [565, 0]
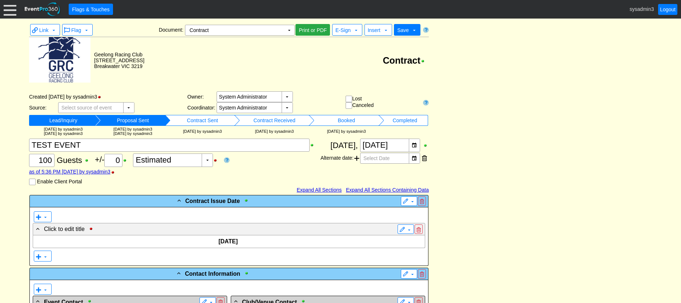
scroll to position [0, 0]
click at [289, 28] on td "▼" at bounding box center [289, 30] width 10 height 10
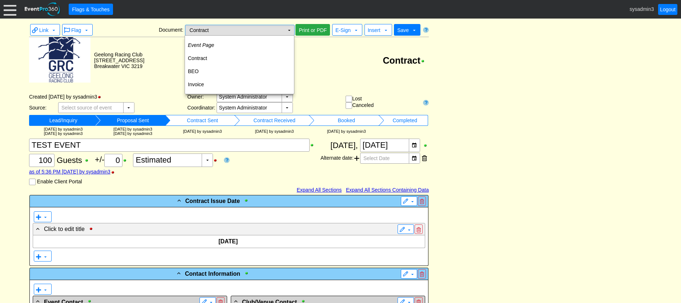
click at [291, 30] on td "▼" at bounding box center [289, 30] width 10 height 10
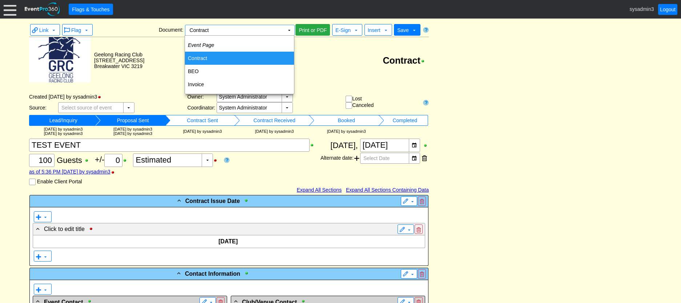
click at [214, 56] on td "Contract" at bounding box center [239, 58] width 109 height 13
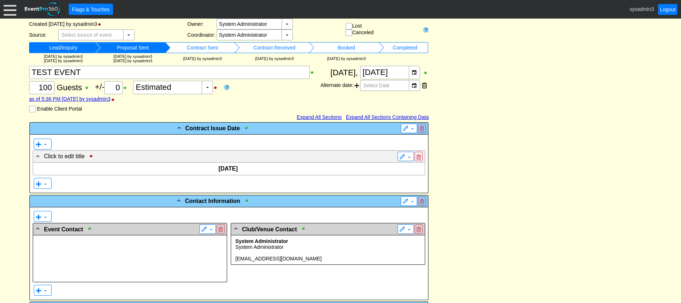
scroll to position [16, 0]
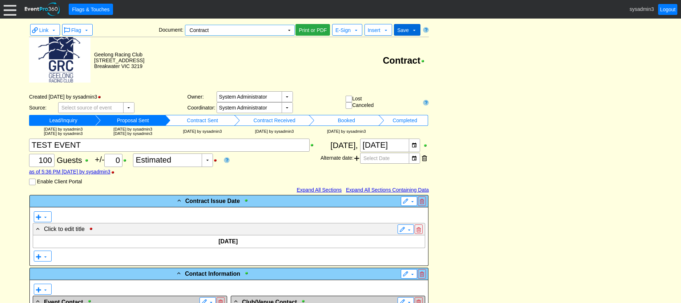
click at [405, 31] on span "Save" at bounding box center [403, 30] width 12 height 6
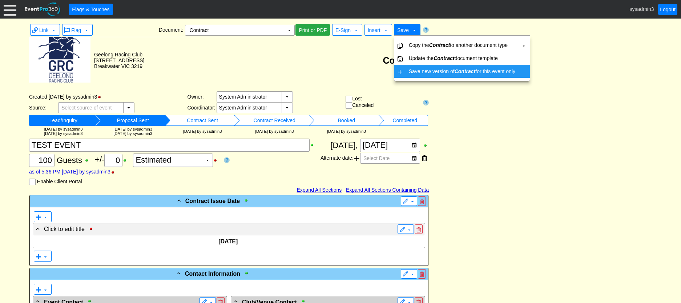
click at [435, 71] on td "Save new version of Contract for this event only" at bounding box center [462, 71] width 112 height 13
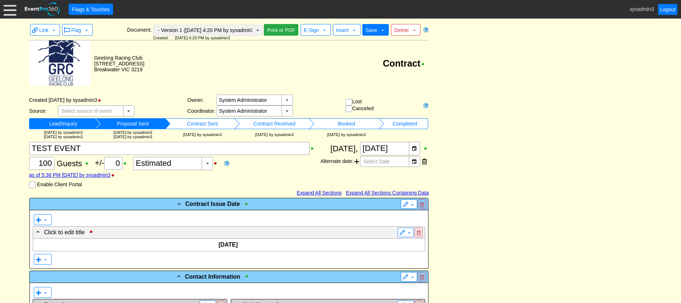
click at [255, 31] on td "▼" at bounding box center [258, 30] width 10 height 10
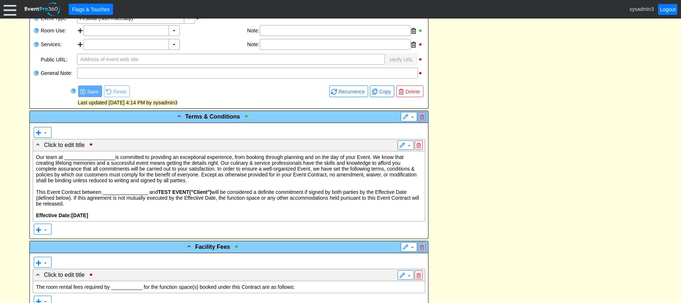
scroll to position [218, 0]
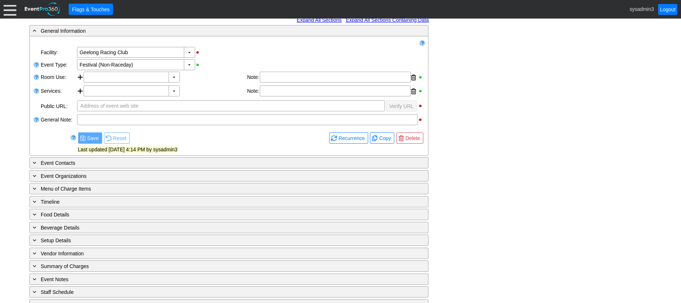
scroll to position [134, 0]
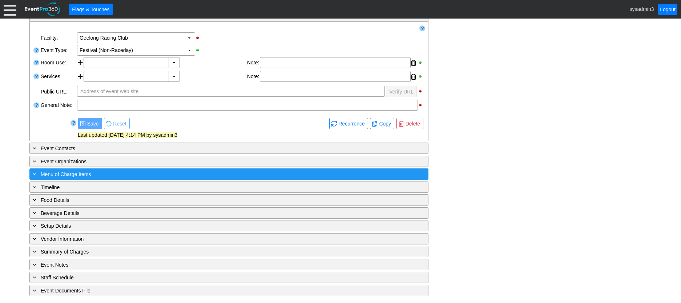
click at [135, 176] on div "+ Menu of Charge Items" at bounding box center [214, 174] width 366 height 8
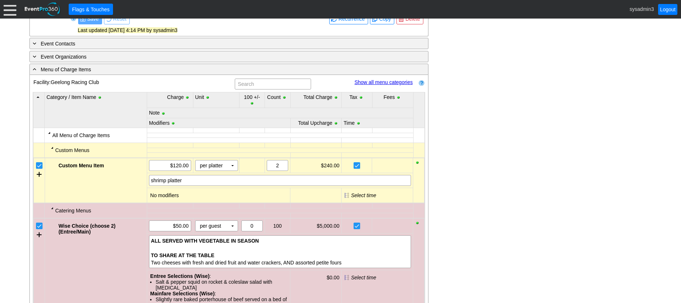
scroll to position [243, 0]
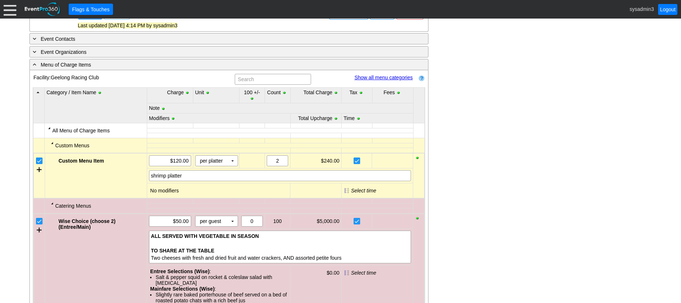
click at [370, 75] on link "Show all menu categories" at bounding box center [383, 78] width 58 height 6
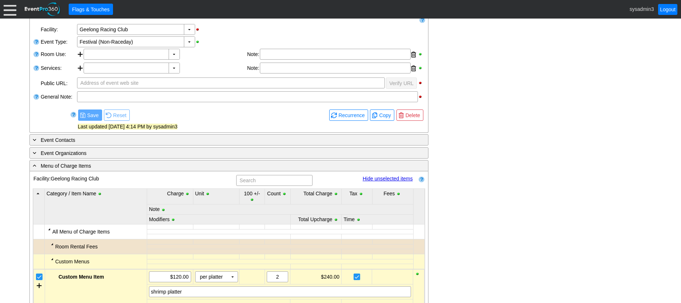
scroll to position [170, 0]
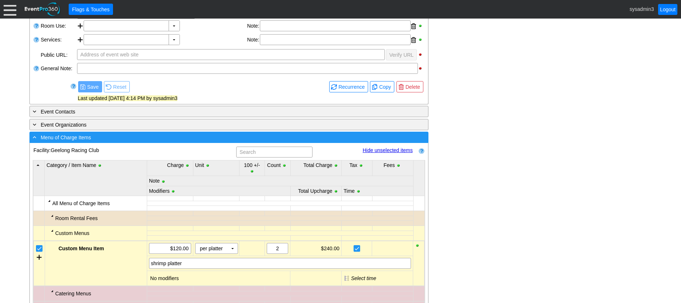
click at [171, 135] on div "- Menu of Charge Items" at bounding box center [214, 137] width 366 height 8
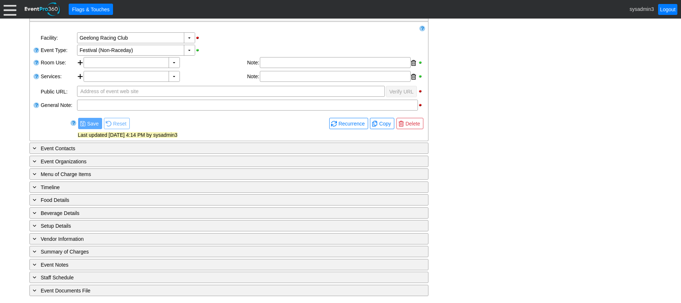
scroll to position [134, 0]
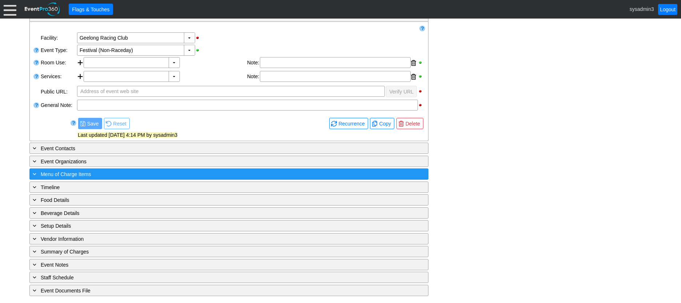
click at [102, 171] on div "+ Menu of Charge Items" at bounding box center [214, 174] width 366 height 8
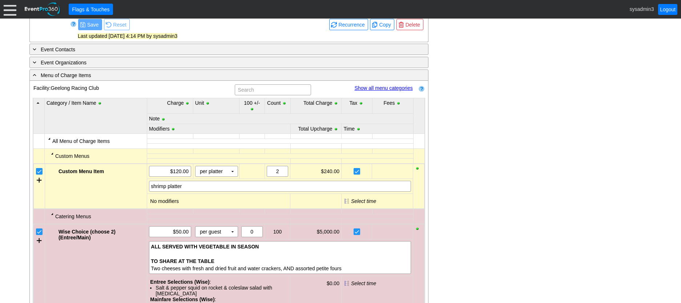
scroll to position [243, 0]
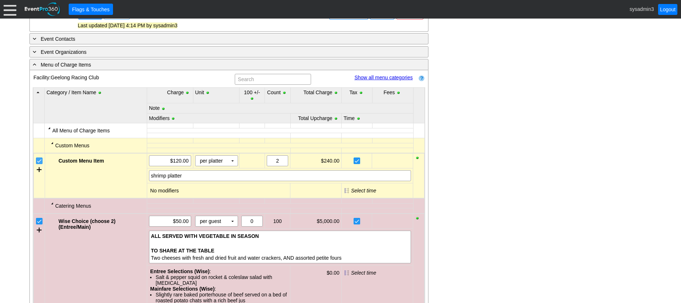
click at [41, 162] on input "checkbox" at bounding box center [39, 161] width 7 height 7
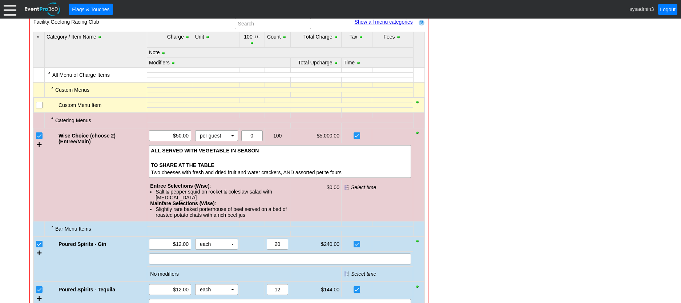
scroll to position [316, 0]
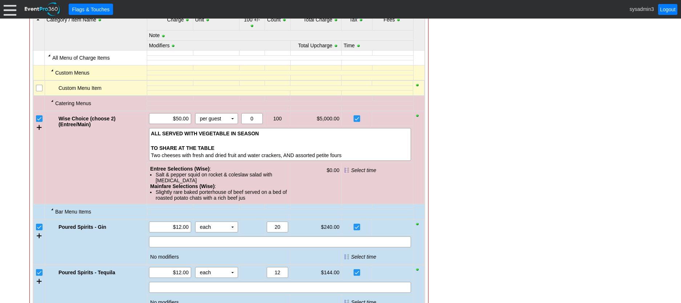
click at [39, 120] on input "checkbox" at bounding box center [39, 119] width 7 height 7
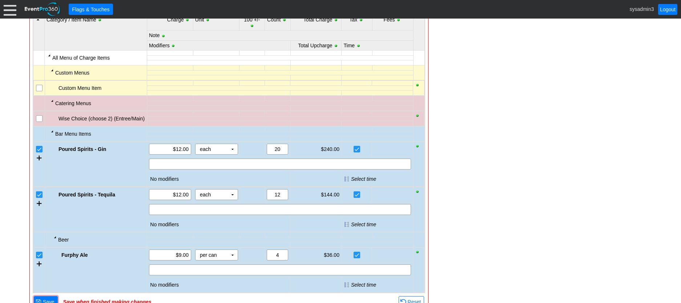
click at [38, 150] on input "checkbox" at bounding box center [39, 149] width 7 height 7
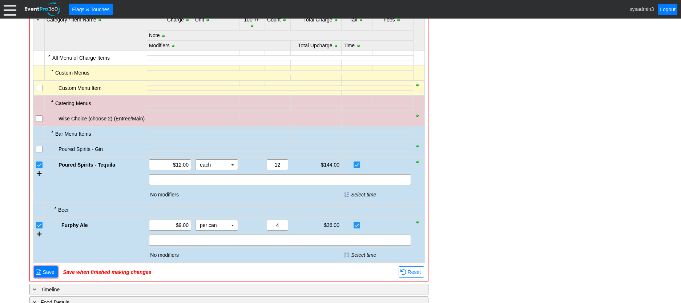
click at [39, 163] on input "checkbox" at bounding box center [39, 165] width 7 height 7
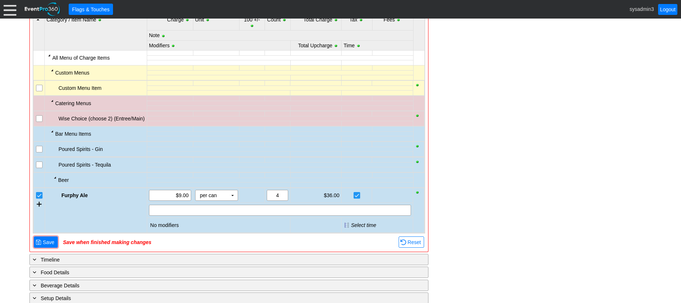
click at [39, 196] on input "checkbox" at bounding box center [39, 195] width 7 height 7
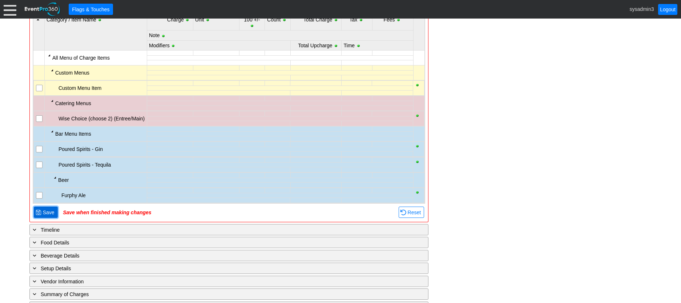
click at [45, 211] on span "Save" at bounding box center [48, 212] width 15 height 7
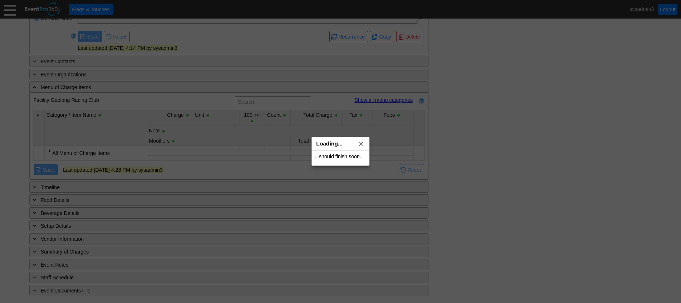
scroll to position [221, 0]
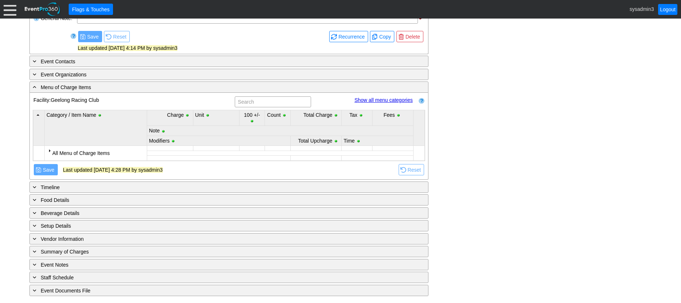
click at [49, 150] on div at bounding box center [50, 151] width 6 height 6
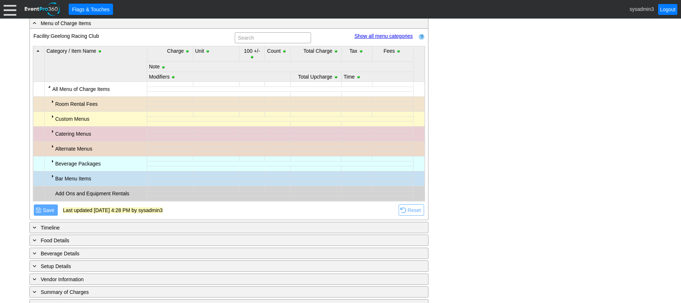
scroll to position [293, 0]
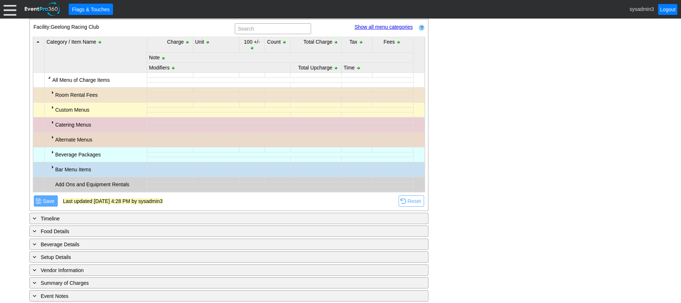
click at [51, 92] on div at bounding box center [52, 92] width 6 height 6
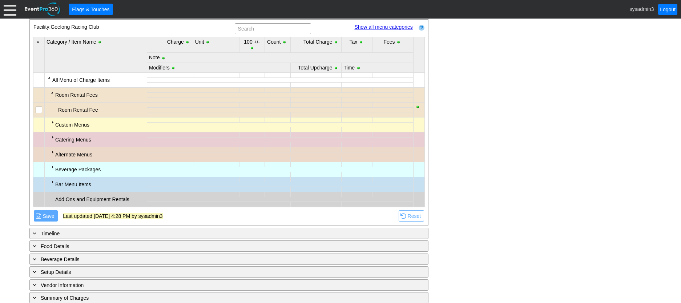
click at [7, 10] on div at bounding box center [10, 9] width 13 height 13
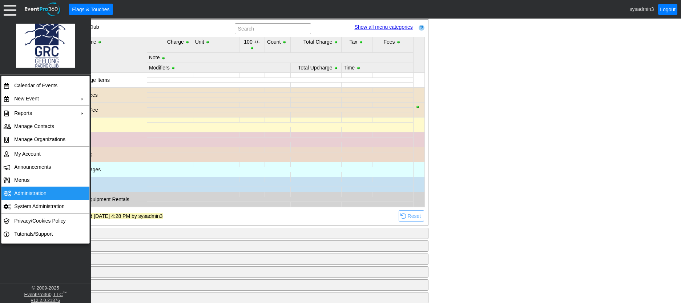
click at [26, 190] on td "Administration" at bounding box center [43, 192] width 65 height 13
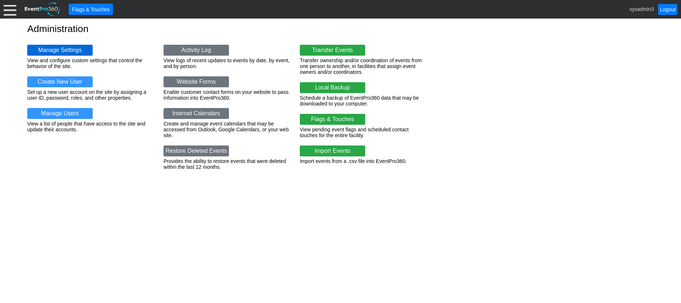
click at [63, 51] on link "Manage Settings" at bounding box center [59, 50] width 65 height 11
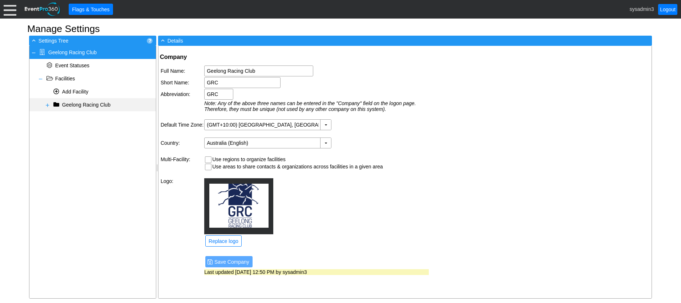
click at [48, 104] on span at bounding box center [48, 105] width 6 height 6
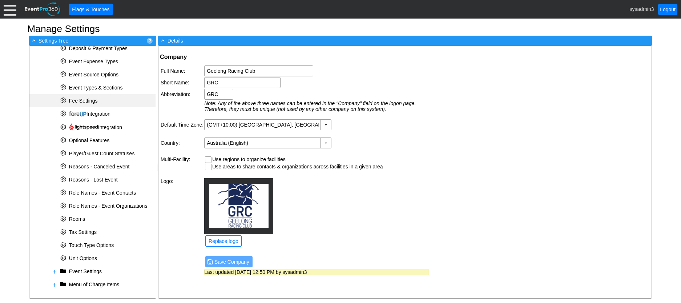
scroll to position [189, 0]
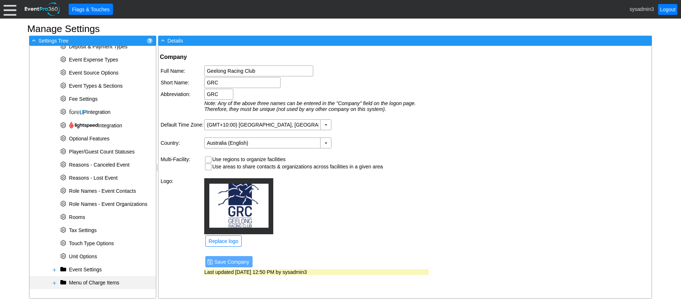
click at [56, 282] on span at bounding box center [55, 283] width 6 height 6
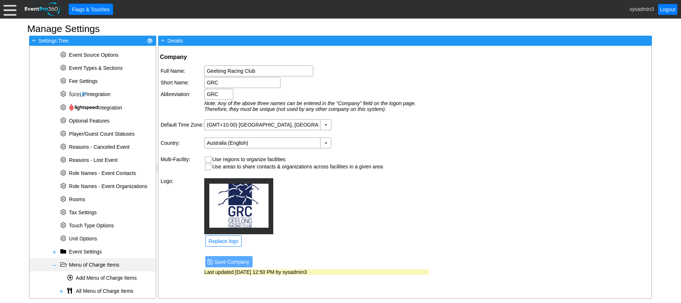
scroll to position [215, 0]
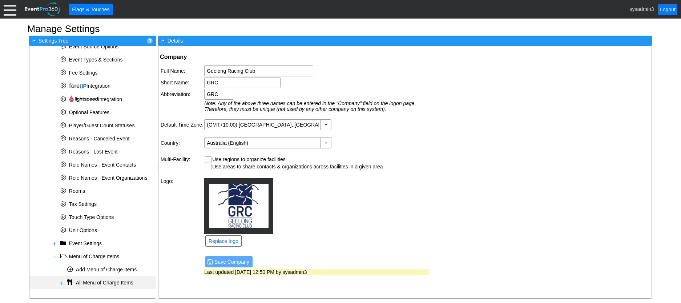
click at [62, 281] on span at bounding box center [62, 283] width 6 height 6
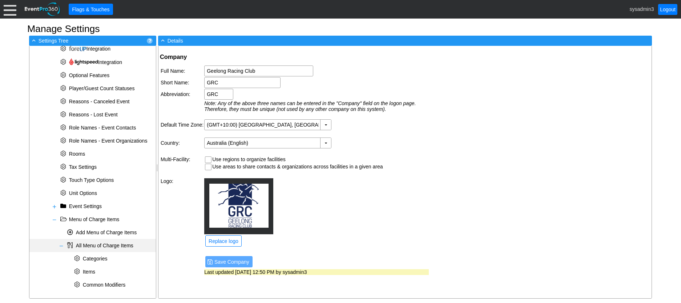
scroll to position [254, 0]
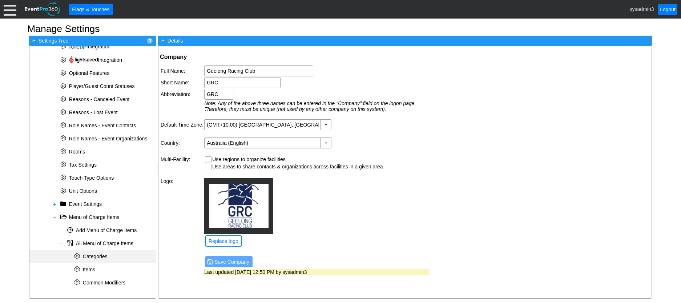
click at [99, 256] on span "Categories" at bounding box center [95, 256] width 25 height 6
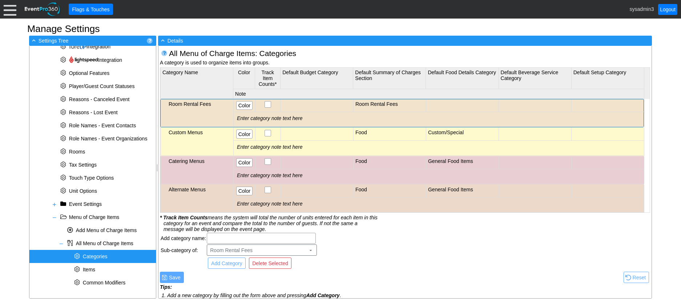
scroll to position [0, 0]
click at [198, 103] on div "Room Rental Fees" at bounding box center [200, 104] width 63 height 6
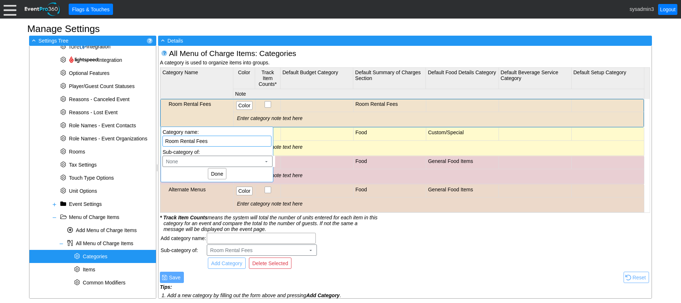
click at [216, 143] on input "Room Rental Fees" at bounding box center [217, 141] width 104 height 10
type input "R"
type input "Venue Hire"
click at [215, 173] on span "Done" at bounding box center [217, 173] width 15 height 7
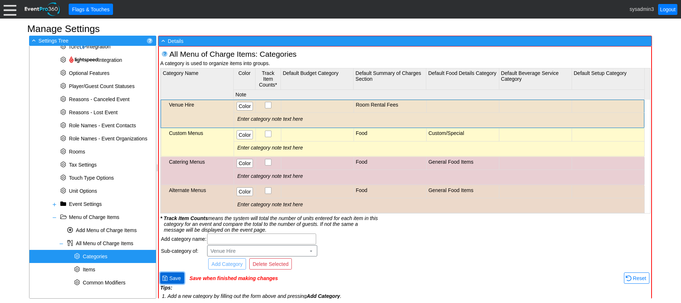
click at [175, 278] on span "Save" at bounding box center [175, 277] width 15 height 7
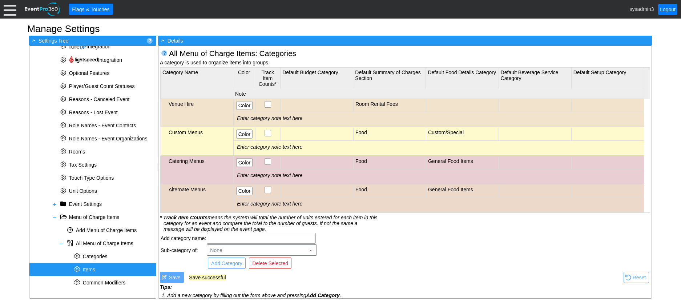
click at [89, 268] on span "Items" at bounding box center [89, 269] width 12 height 6
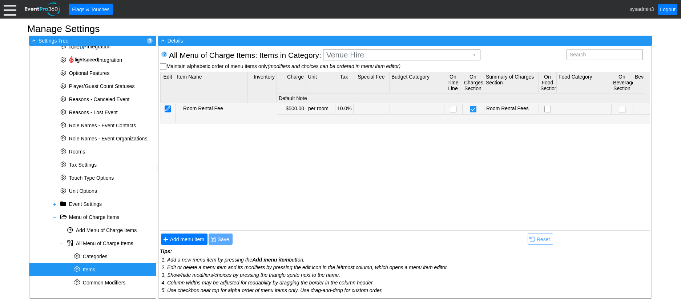
click at [167, 110] on div at bounding box center [168, 108] width 7 height 7
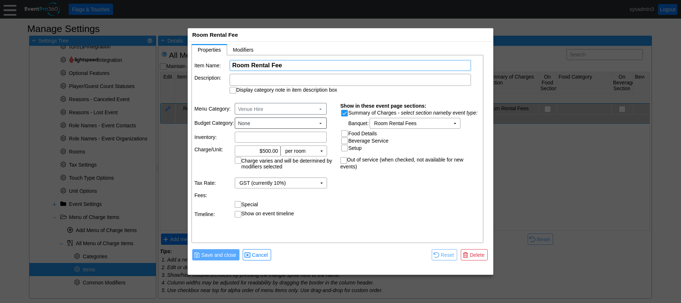
click at [288, 63] on input "Room Rental Fee" at bounding box center [350, 65] width 236 height 10
type input "R"
type input "Venue Hire"
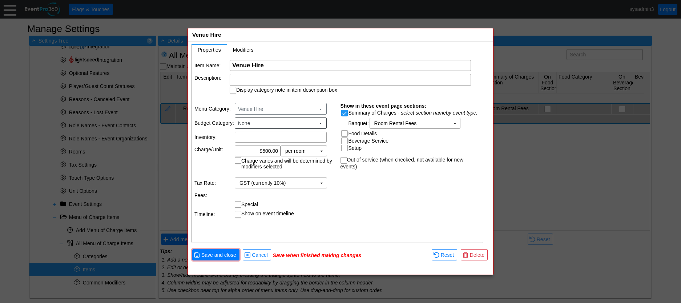
click at [332, 213] on td "Show on event timeline" at bounding box center [285, 213] width 101 height 7
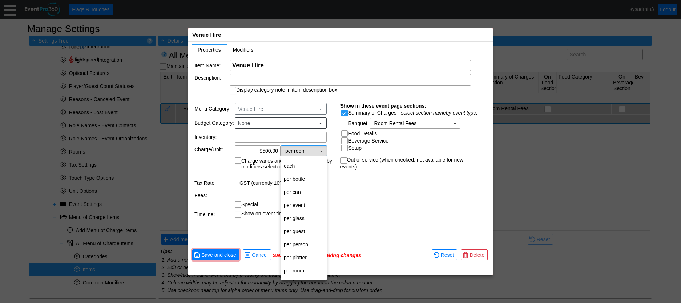
click at [319, 151] on td "▼" at bounding box center [322, 151] width 10 height 10
click at [300, 230] on td "per guest" at bounding box center [304, 231] width 46 height 13
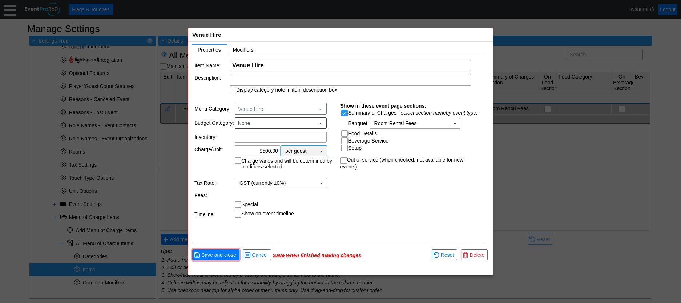
click at [321, 150] on td "▼" at bounding box center [322, 151] width 10 height 10
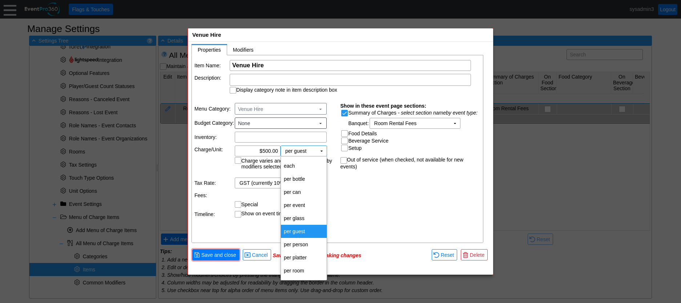
click at [296, 232] on td "per guest" at bounding box center [304, 231] width 46 height 13
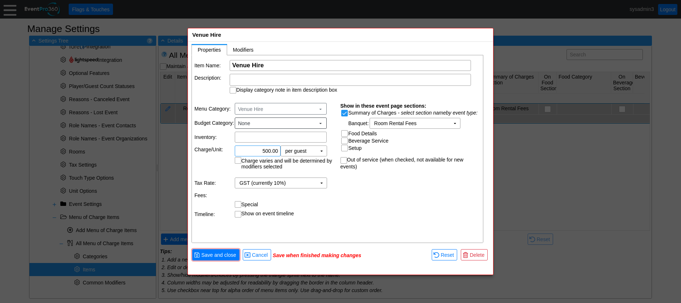
click at [269, 152] on input "500.00" at bounding box center [257, 151] width 41 height 10
click at [344, 210] on div "Item Name: Χ Venue Hire Name of the menu item Description: Display category not…" at bounding box center [338, 149] width 292 height 188
click at [321, 182] on td "▼" at bounding box center [322, 183] width 10 height 10
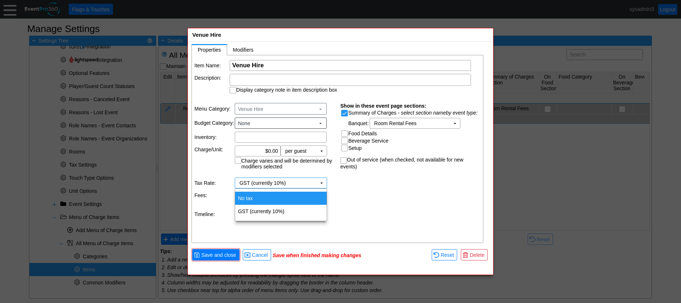
click at [390, 188] on div "Item Name: Χ Venue Hire Name of the menu item Description: Display category not…" at bounding box center [338, 149] width 292 height 188
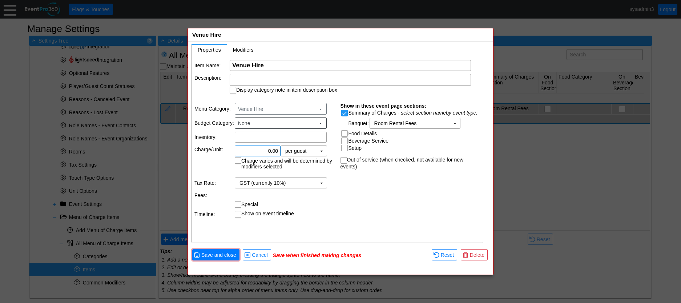
click at [270, 147] on input "0.00" at bounding box center [257, 151] width 41 height 10
type input "$0.00"
click at [322, 192] on td at bounding box center [285, 194] width 101 height 7
click at [227, 254] on span "Save and close" at bounding box center [219, 254] width 38 height 7
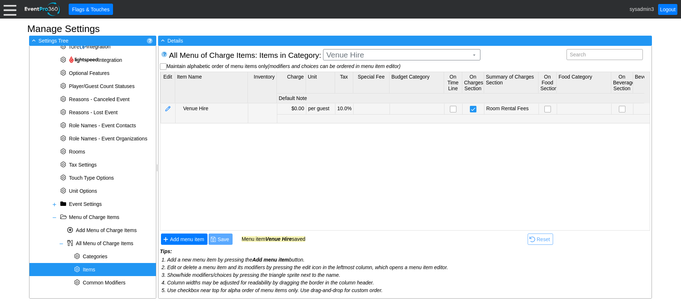
click at [162, 106] on td at bounding box center [168, 113] width 15 height 19
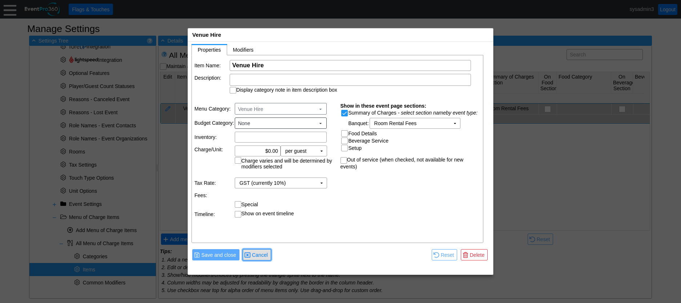
click at [265, 255] on span "Cancel" at bounding box center [259, 254] width 19 height 7
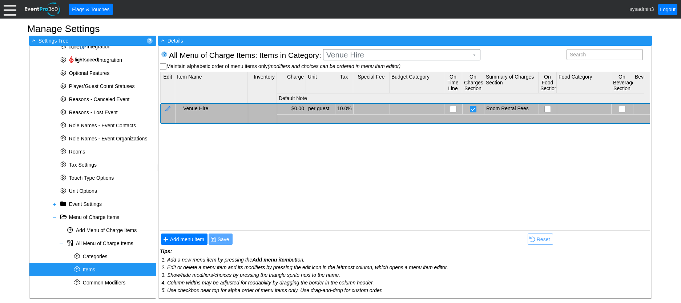
click at [90, 269] on span "Items" at bounding box center [89, 269] width 12 height 6
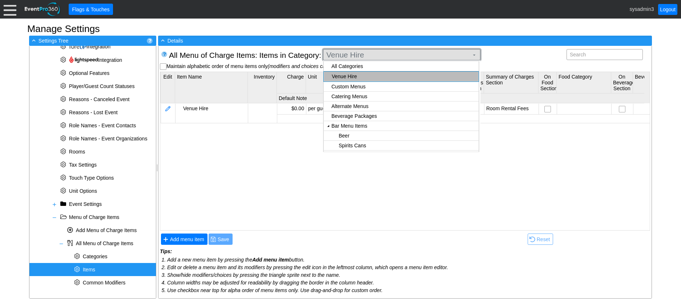
click at [427, 55] on span "Venue Hire" at bounding box center [397, 54] width 145 height 7
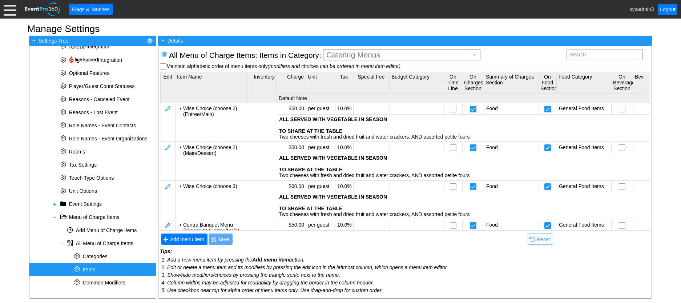
click at [356, 86] on body "Calendar of Events + New Event + Reports + Manage Contacts + Manage Organizatio…" at bounding box center [340, 151] width 681 height 303
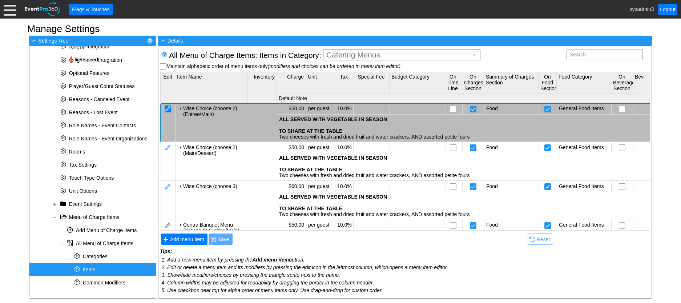
click at [169, 107] on div at bounding box center [168, 108] width 7 height 7
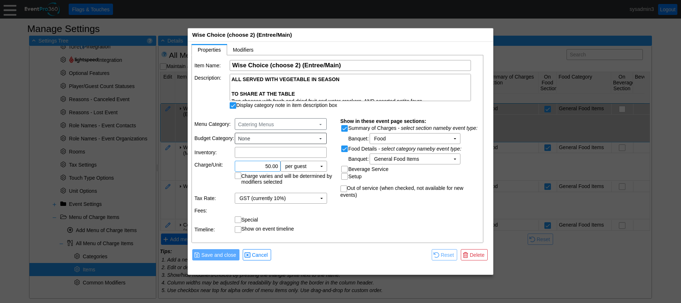
drag, startPoint x: 270, startPoint y: 165, endPoint x: 283, endPoint y: 158, distance: 14.3
click at [271, 165] on input "50.00" at bounding box center [257, 166] width 41 height 10
type input "$50.00"
click at [312, 212] on td at bounding box center [285, 209] width 101 height 7
click at [258, 254] on span "Cancel" at bounding box center [259, 254] width 19 height 7
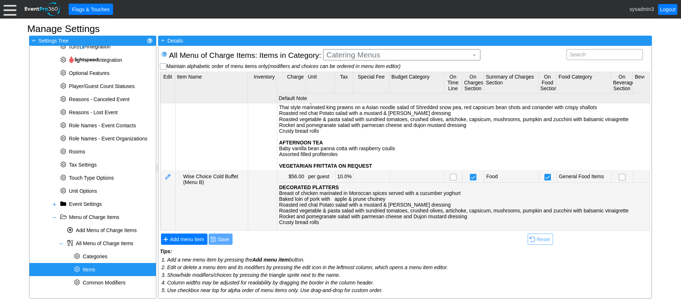
scroll to position [255, 0]
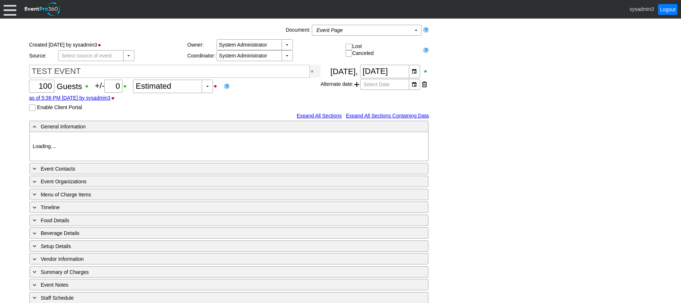
type input "Geelong Racing Club"
type input "Festival (Non-Raceday)"
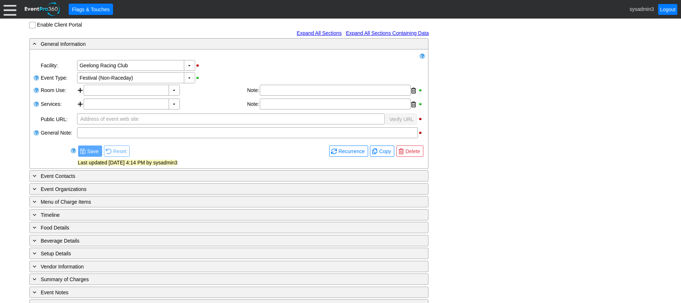
scroll to position [134, 0]
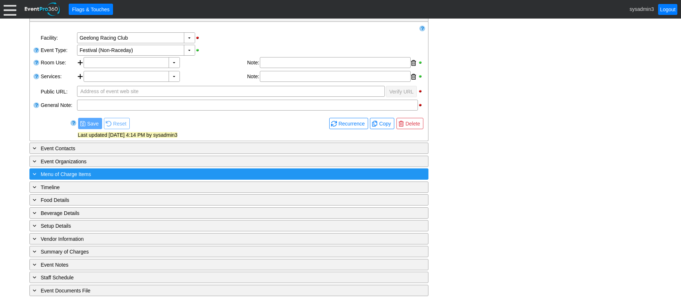
click at [112, 171] on div "+ Menu of Charge Items" at bounding box center [214, 174] width 366 height 8
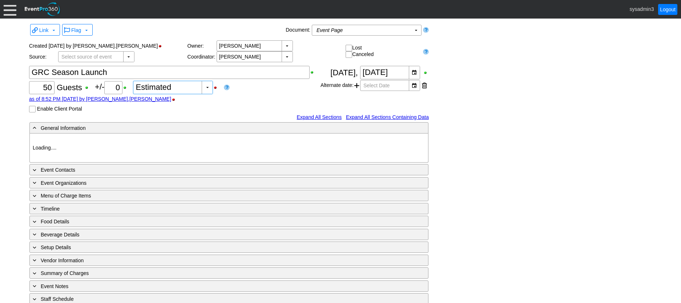
type input "Geelong Racing Club"
type input "GRC Internal Event"
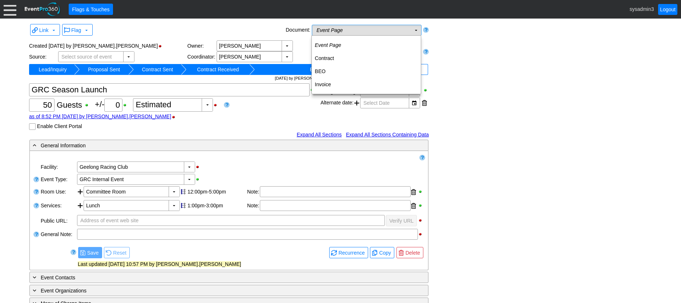
click at [363, 27] on td "Event Page Χ" at bounding box center [361, 30] width 99 height 10
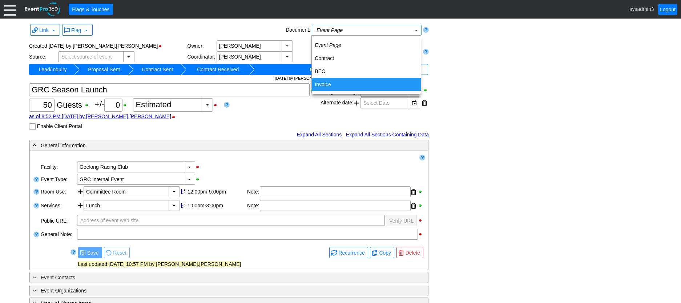
click at [328, 85] on td "Invoice" at bounding box center [366, 84] width 109 height 13
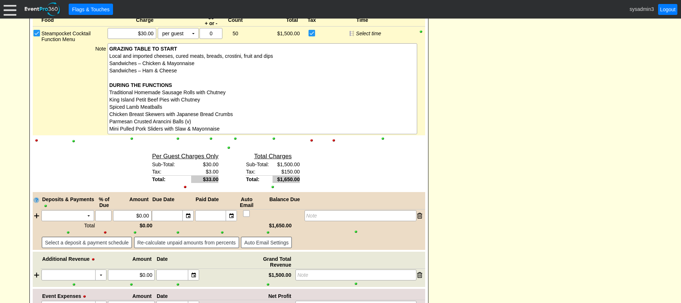
scroll to position [291, 0]
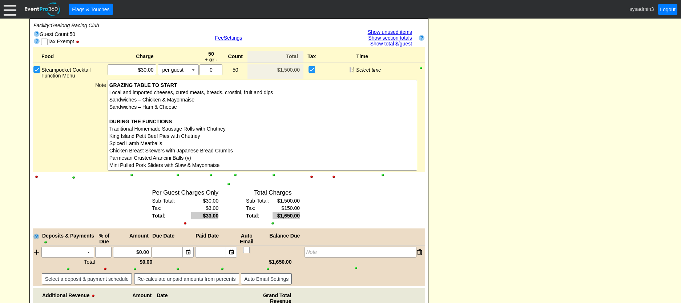
click at [274, 175] on div at bounding box center [274, 174] width 52 height 5
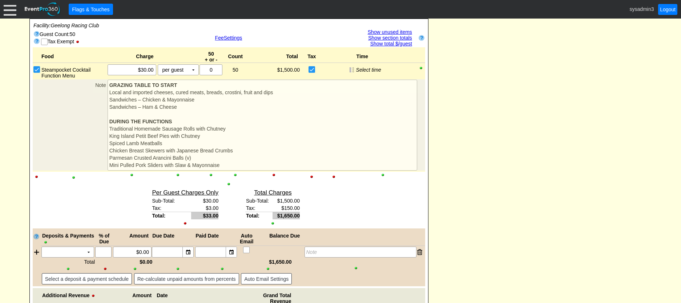
click at [228, 184] on div at bounding box center [229, 183] width 393 height 5
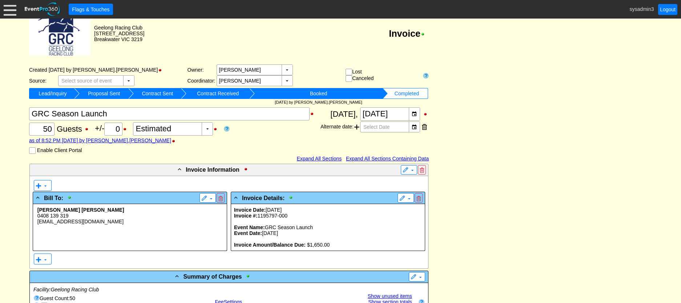
scroll to position [0, 0]
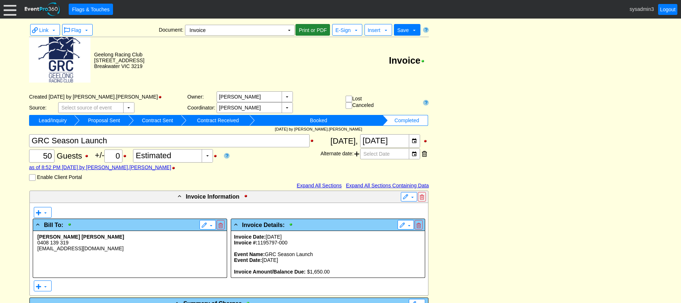
click at [313, 32] on span "Print or PDF" at bounding box center [312, 30] width 31 height 7
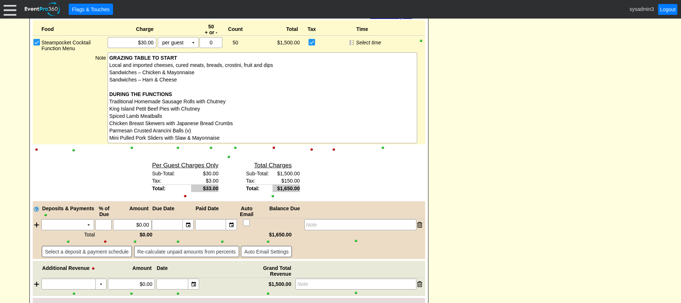
scroll to position [327, 0]
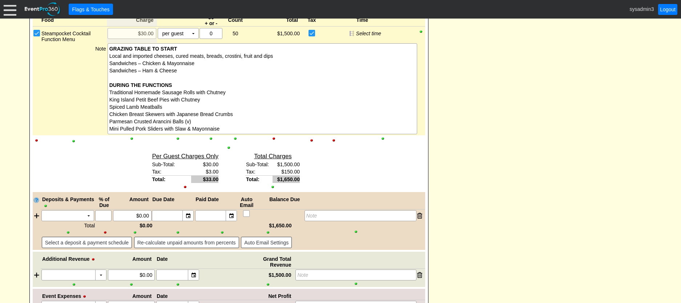
click at [131, 138] on div at bounding box center [132, 138] width 49 height 5
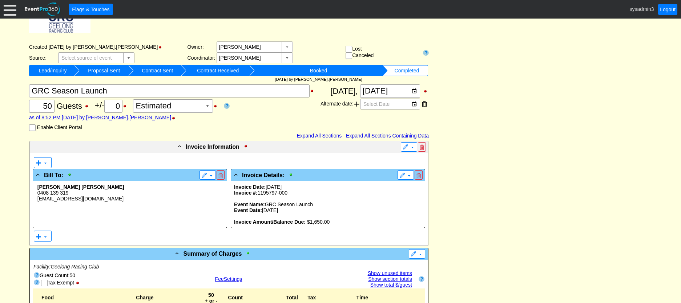
scroll to position [0, 0]
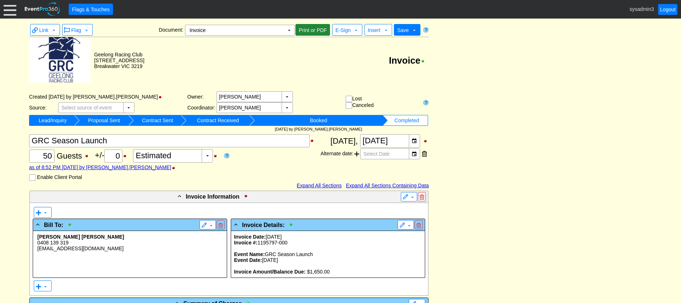
click at [321, 29] on span "Print or PDF" at bounding box center [312, 30] width 31 height 7
click at [289, 30] on td "▼" at bounding box center [289, 30] width 10 height 10
drag, startPoint x: 571, startPoint y: 155, endPoint x: 495, endPoint y: 112, distance: 87.7
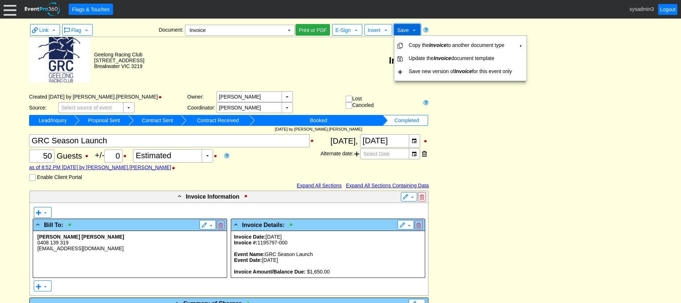
click at [406, 27] on span "Save" at bounding box center [403, 30] width 15 height 8
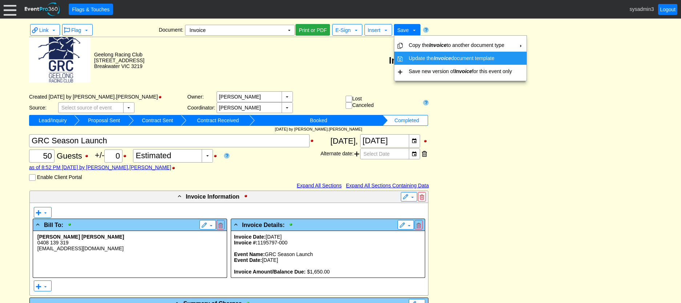
click at [412, 57] on td "Update the Invoice document template" at bounding box center [460, 58] width 109 height 13
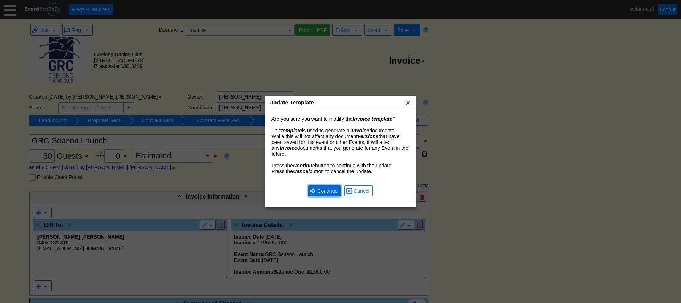
click at [327, 190] on span "Continue" at bounding box center [327, 190] width 23 height 7
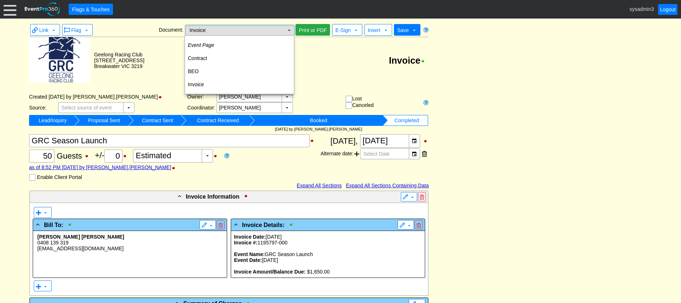
click at [226, 32] on td "Invoice Χ" at bounding box center [234, 30] width 99 height 10
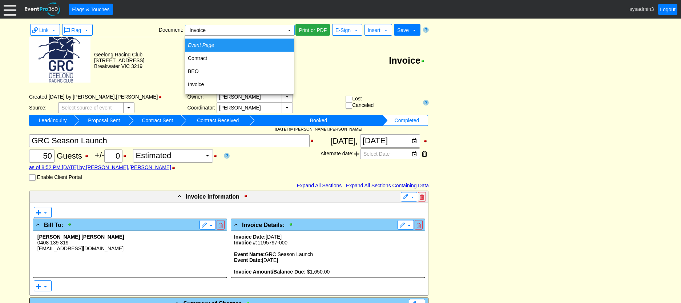
click at [215, 47] on td "Event Page" at bounding box center [239, 45] width 109 height 13
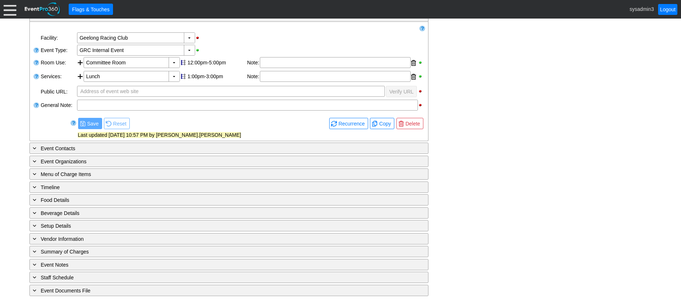
scroll to position [129, 0]
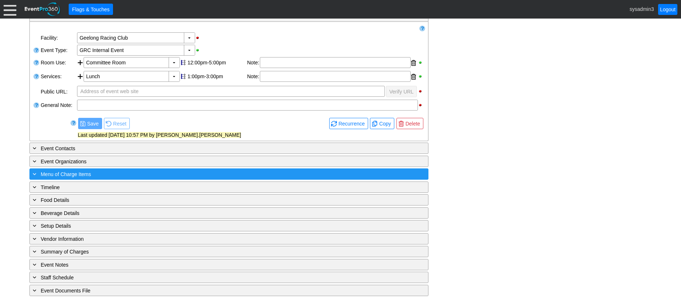
click at [156, 173] on div "+ Menu of Charge Items" at bounding box center [214, 174] width 366 height 8
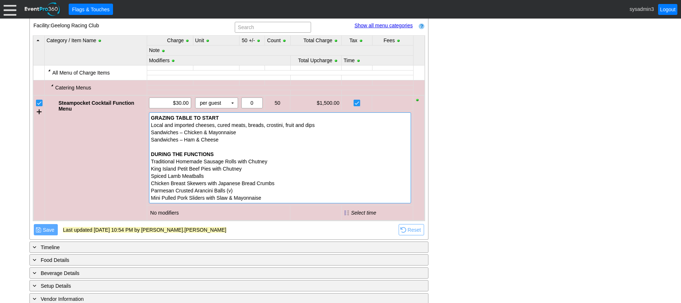
scroll to position [291, 0]
click at [233, 102] on td "▼" at bounding box center [233, 102] width 10 height 10
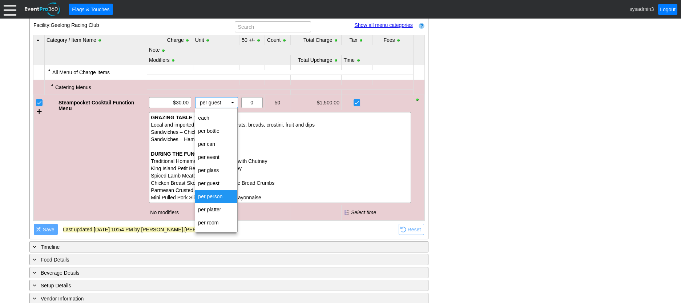
click at [209, 198] on td "per person" at bounding box center [216, 196] width 42 height 13
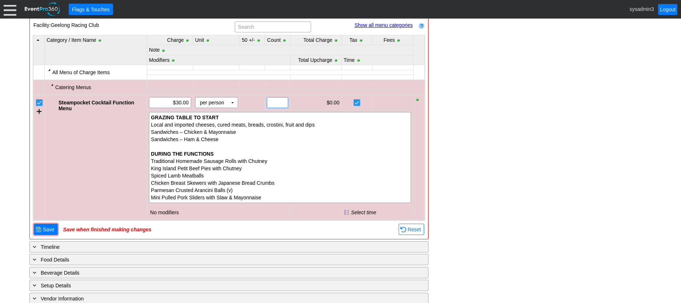
click at [277, 102] on input "text" at bounding box center [277, 102] width 16 height 10
type input "45"
click at [496, 125] on div "- General Information ▼ Loading.... Remove all highlights Facility: ▼ Χ Geelong…" at bounding box center [340, 101] width 627 height 507
click at [232, 102] on td "▼" at bounding box center [233, 102] width 10 height 10
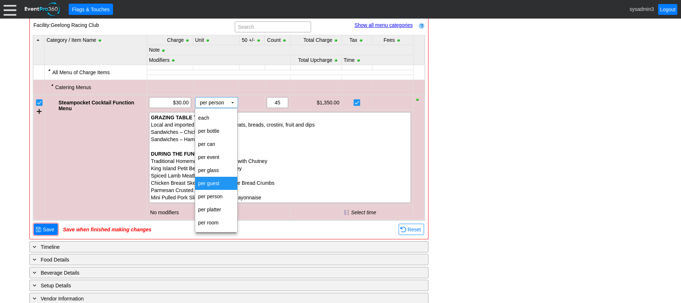
click at [206, 184] on td "per guest" at bounding box center [216, 183] width 42 height 13
click at [231, 103] on td "▼" at bounding box center [233, 102] width 10 height 10
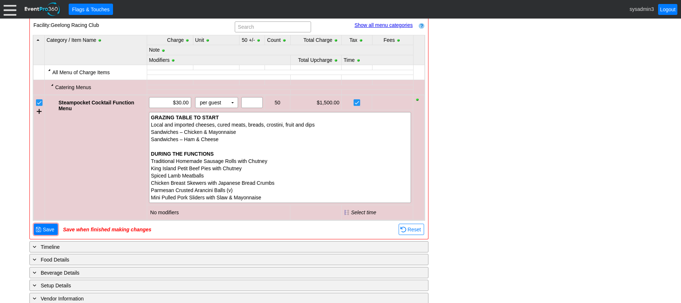
click at [500, 121] on div "- General Information ▼ Loading.... Remove all highlights Facility: ▼ Χ Geelong…" at bounding box center [340, 101] width 627 height 507
click at [46, 227] on span "Save" at bounding box center [48, 229] width 15 height 7
click at [9, 10] on div at bounding box center [10, 9] width 13 height 13
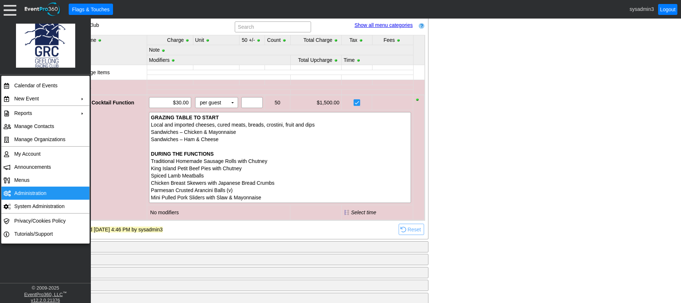
click at [25, 194] on td "Administration" at bounding box center [43, 192] width 65 height 13
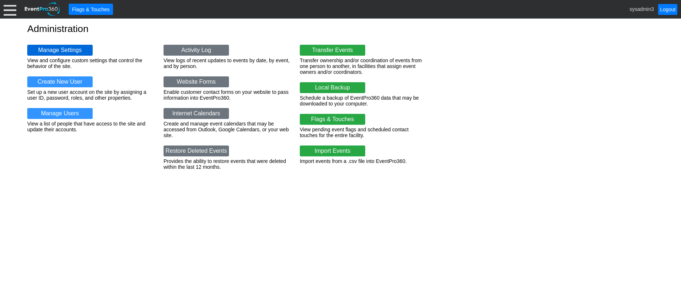
click at [68, 53] on link "Manage Settings" at bounding box center [59, 50] width 65 height 11
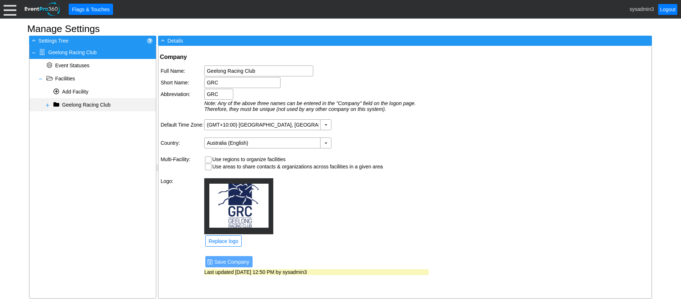
click at [45, 106] on span at bounding box center [48, 105] width 6 height 6
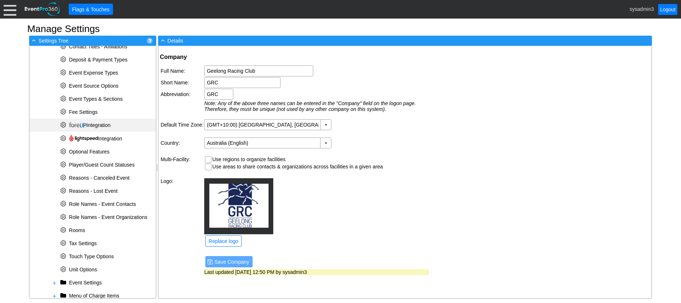
scroll to position [189, 0]
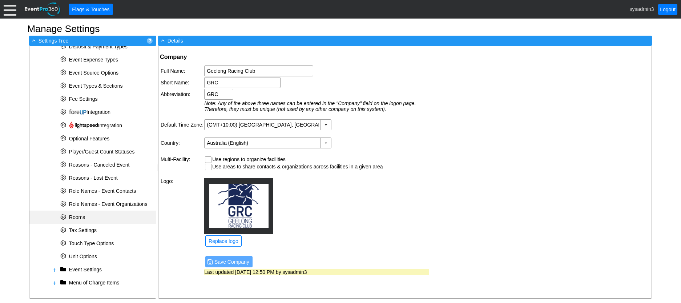
click at [86, 215] on span "Rooms" at bounding box center [73, 217] width 28 height 6
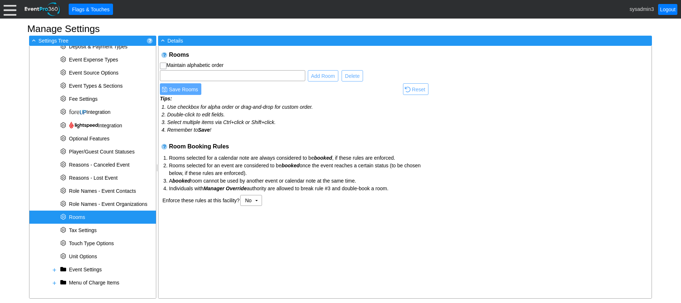
checkbox input "true"
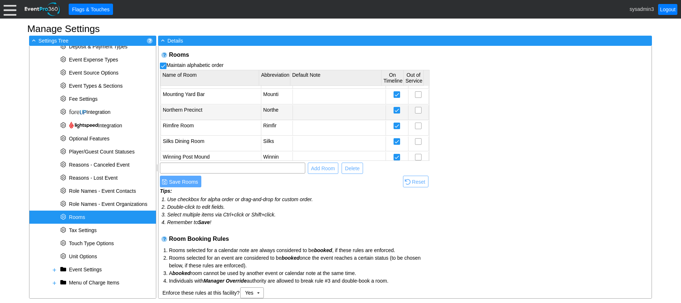
scroll to position [129, 0]
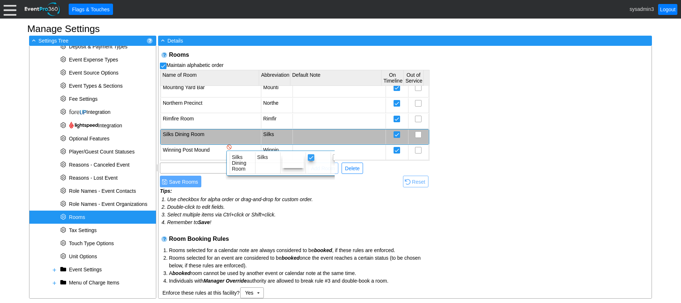
click at [220, 137] on td "Silks Dining Room" at bounding box center [211, 136] width 100 height 15
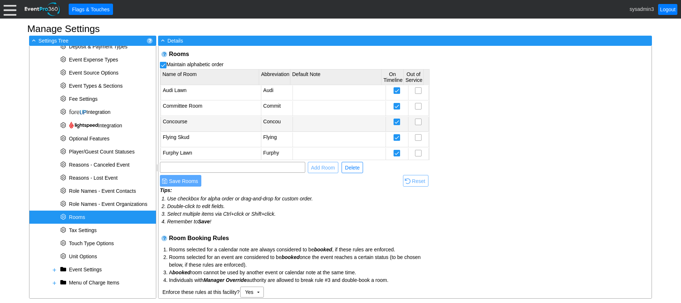
scroll to position [0, 0]
click at [526, 77] on div "Rooms Maintain alphabetic order Name of Room Abbreviation Default Note On Timel…" at bounding box center [404, 172] width 493 height 252
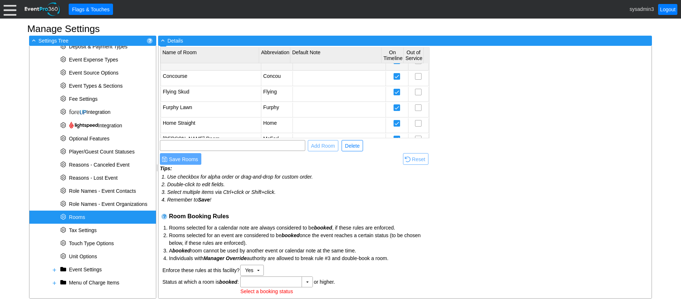
scroll to position [36, 0]
click at [359, 242] on li "Rooms selected for an event are considered to be booked once the event reaches …" at bounding box center [298, 239] width 259 height 15
click at [342, 264] on table "Enforce these rules at this facility? Yes Χ ▼ Status at which a room is booked …" at bounding box center [295, 279] width 266 height 31
click at [308, 192] on li "Select multiple items via Ctrl+click or Shift+click." at bounding box center [298, 192] width 262 height 8
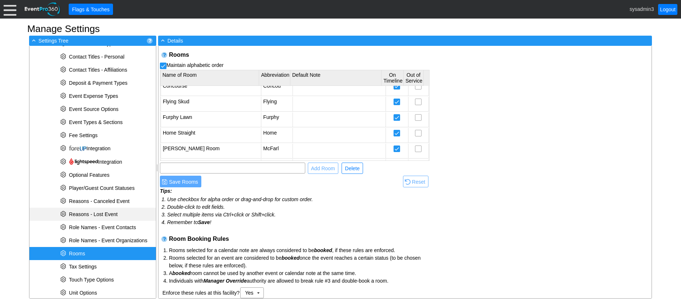
scroll to position [189, 0]
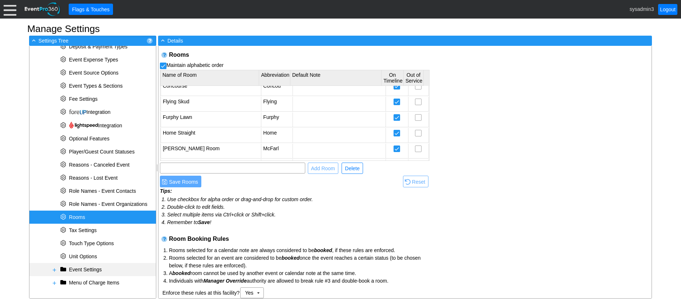
click at [55, 268] on span at bounding box center [55, 270] width 6 height 6
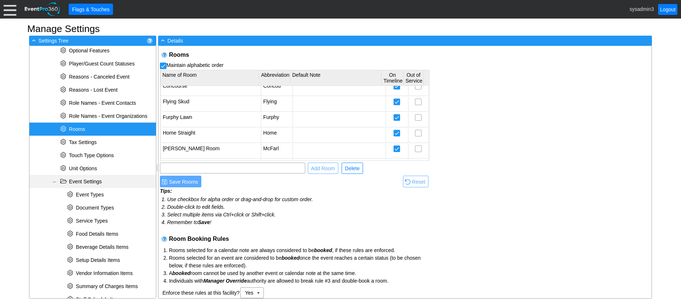
scroll to position [307, 0]
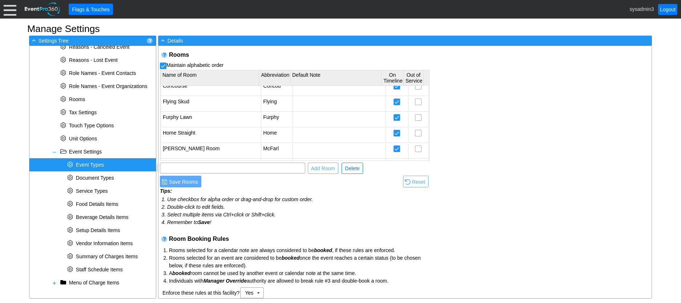
click at [93, 165] on span "Event Types" at bounding box center [90, 165] width 28 height 6
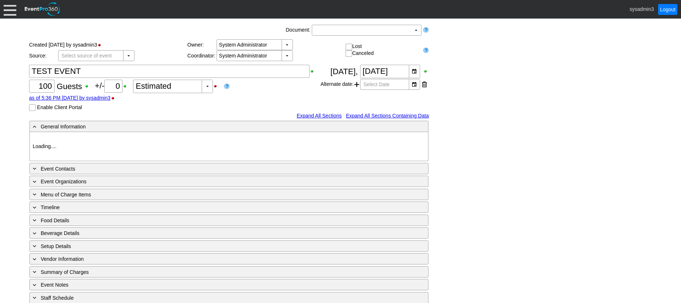
type input "Geelong Racing Club"
type input "Festival (Non-Raceday)"
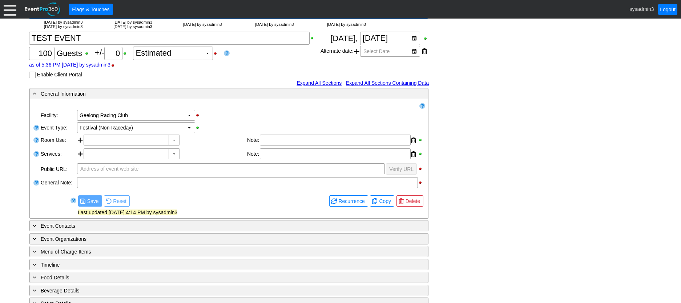
scroll to position [73, 0]
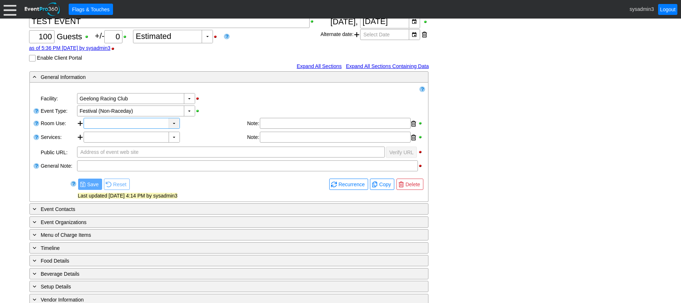
click at [173, 124] on div "▼" at bounding box center [174, 123] width 11 height 10
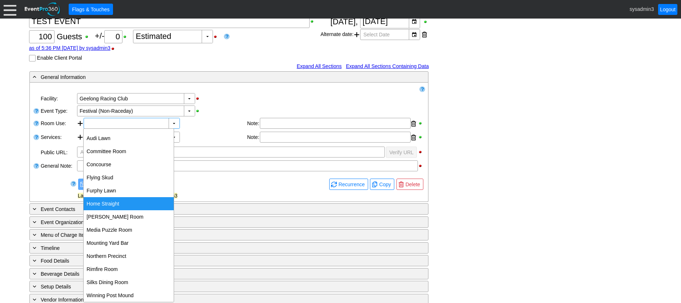
click at [106, 202] on div "Home Straight" at bounding box center [129, 203] width 90 height 13
type input "Home Straight"
type input "0:00"
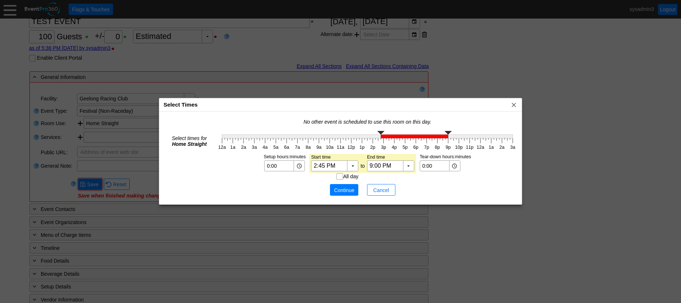
type input "3:00 PM"
click at [385, 138] on g at bounding box center [367, 134] width 291 height 7
click at [341, 186] on span "Continue" at bounding box center [344, 189] width 22 height 7
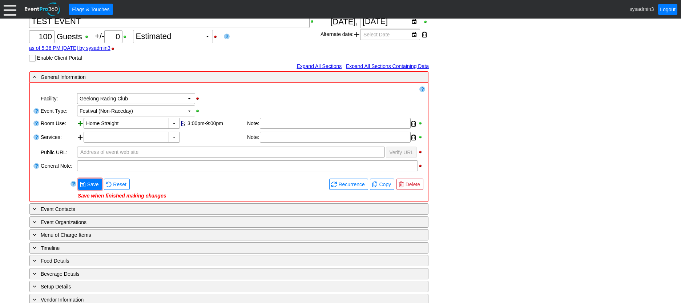
click at [80, 123] on div at bounding box center [80, 124] width 7 height 12
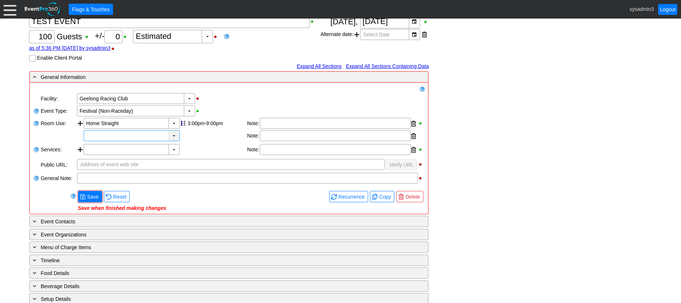
click at [174, 138] on div "▼" at bounding box center [174, 136] width 11 height 10
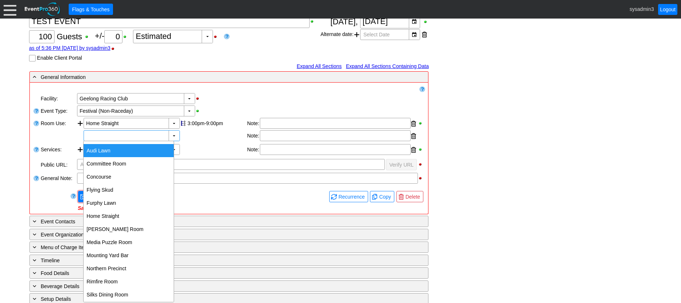
click at [105, 150] on div "Audi Lawn" at bounding box center [129, 150] width 90 height 13
type input "Audi Lawn"
type input "0:00"
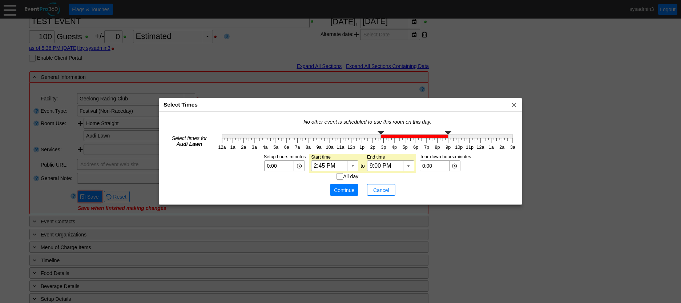
type input "3:00 PM"
click at [383, 140] on g "12a 1a 2a 3a 4a 5a 6a 7a 8a 9a 10a 11a 12p 1p 2p 3p 4p 5p 6p 7p 8p 9p 10p 11p 1…" at bounding box center [368, 140] width 302 height 23
click at [344, 188] on span "Continue" at bounding box center [344, 189] width 22 height 7
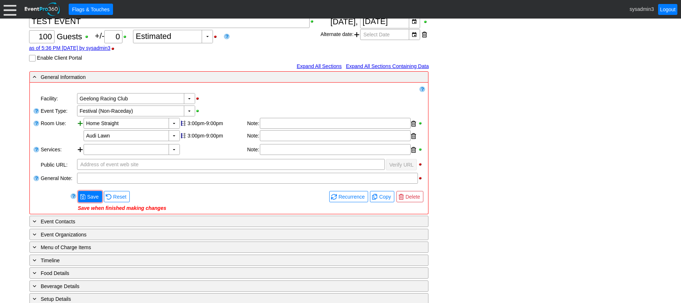
click at [80, 123] on div at bounding box center [80, 130] width 7 height 25
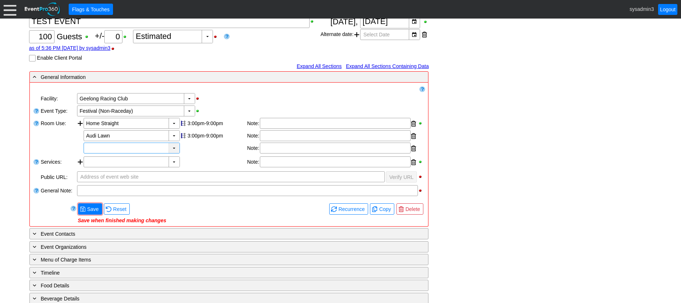
click at [175, 149] on div "▼" at bounding box center [174, 148] width 11 height 10
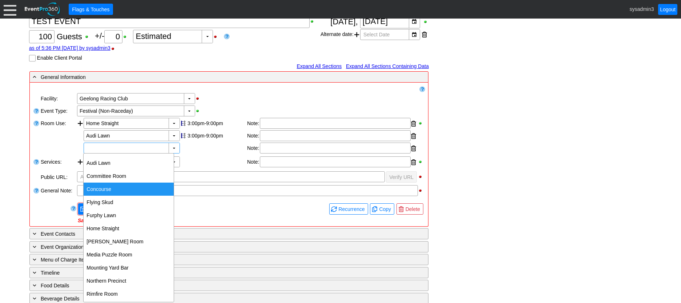
click at [99, 188] on div "Concourse" at bounding box center [129, 188] width 90 height 13
type input "Concourse"
type input "0:00"
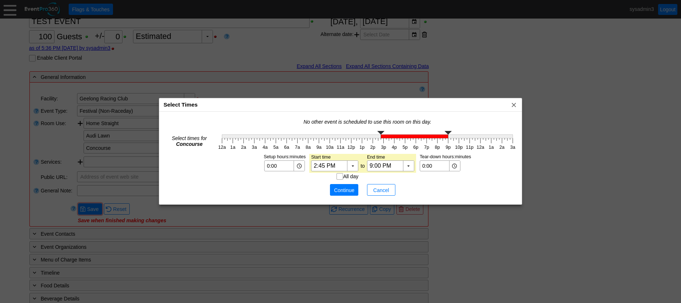
type input "3:00 PM"
click at [383, 136] on g at bounding box center [367, 134] width 291 height 7
drag, startPoint x: 348, startPoint y: 186, endPoint x: 278, endPoint y: 176, distance: 70.9
click at [348, 186] on span "Continue" at bounding box center [344, 189] width 22 height 7
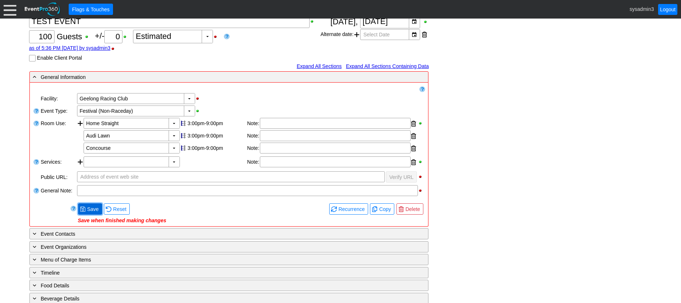
click at [90, 209] on span "Save" at bounding box center [93, 208] width 15 height 7
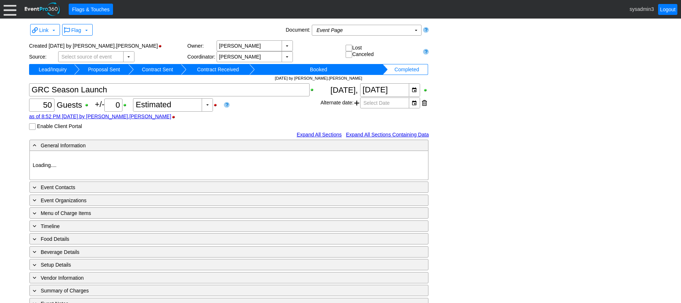
type input "Geelong Racing Club"
type input "GRC Internal Event"
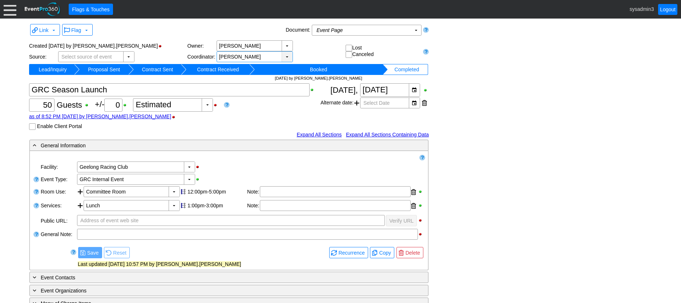
click at [286, 56] on div "▼" at bounding box center [287, 57] width 11 height 10
click at [235, 127] on div "Χ 50 Guests +/- Χ 0 ▼ Χ Estimated as of 8:52 PM [DATE] by [PERSON_NAME].[PERSON…" at bounding box center [175, 106] width 292 height 47
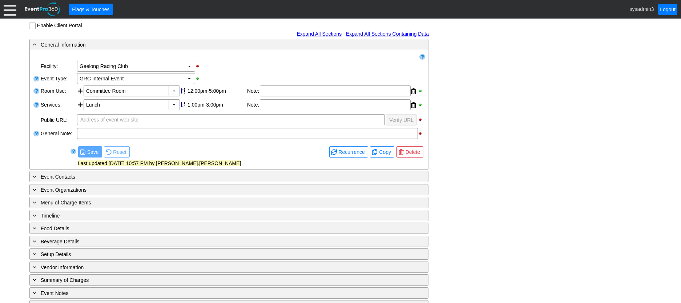
scroll to position [129, 0]
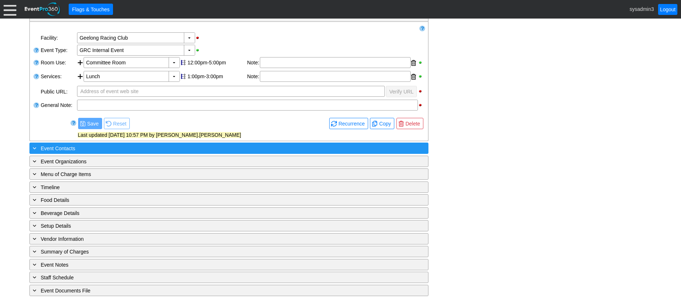
click at [116, 148] on div "+ Event Contacts" at bounding box center [214, 148] width 366 height 8
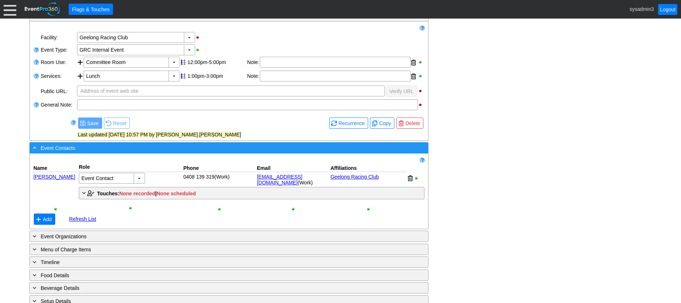
click at [172, 148] on div "- Event Contacts" at bounding box center [214, 148] width 366 height 8
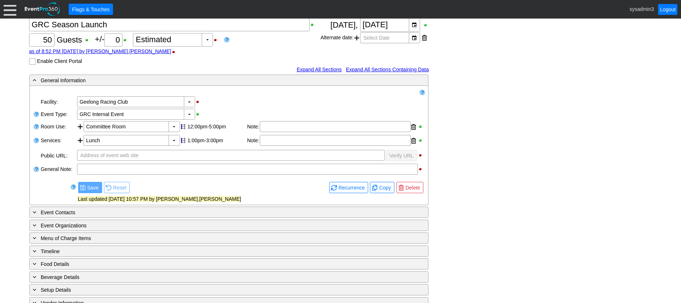
scroll to position [0, 0]
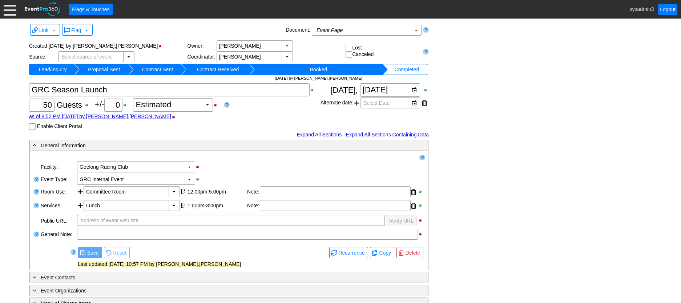
click at [9, 13] on div at bounding box center [10, 9] width 13 height 13
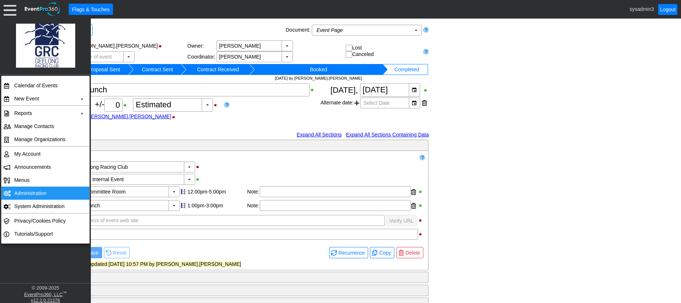
click at [45, 189] on td "Administration" at bounding box center [43, 192] width 65 height 13
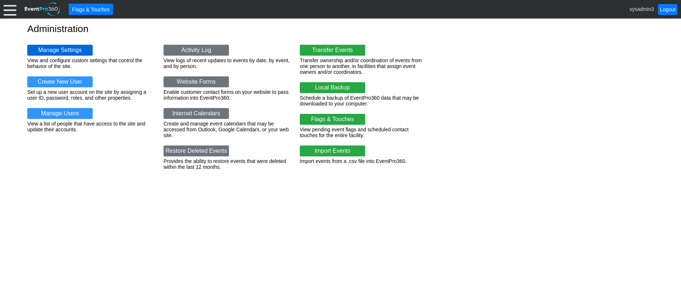
click at [72, 49] on link "Manage Settings" at bounding box center [59, 50] width 65 height 11
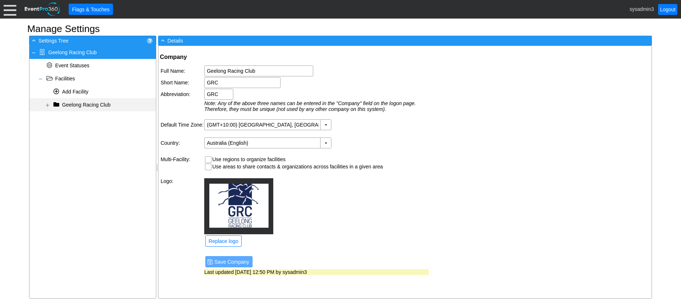
click at [48, 106] on span at bounding box center [48, 105] width 6 height 6
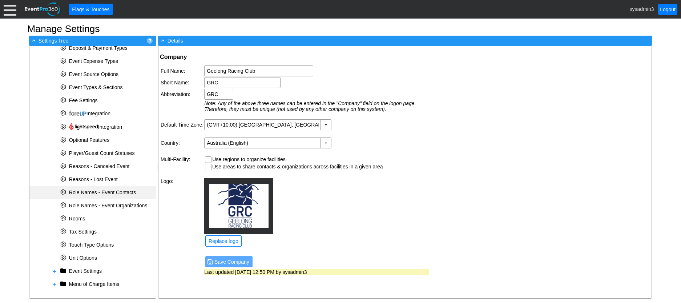
scroll to position [189, 0]
click at [56, 282] on span at bounding box center [55, 283] width 6 height 6
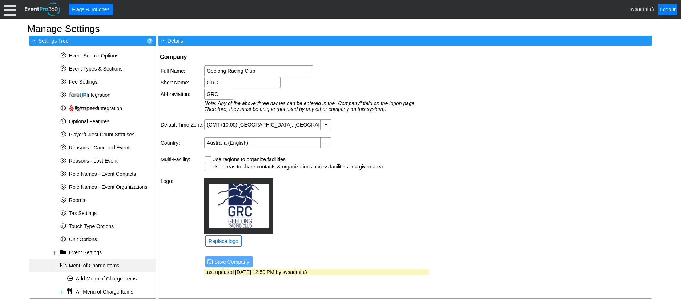
scroll to position [215, 0]
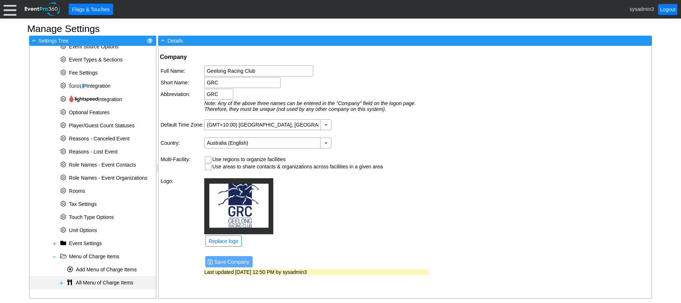
click at [60, 280] on span at bounding box center [62, 283] width 6 height 6
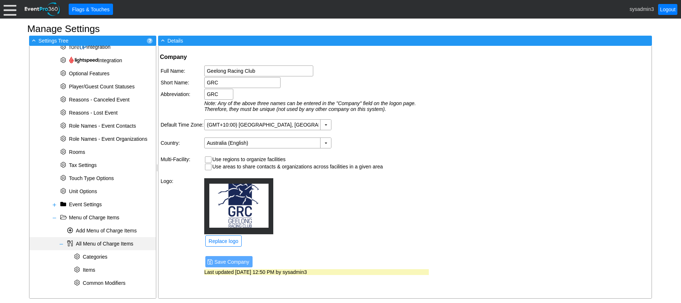
scroll to position [254, 0]
click at [91, 269] on span "Items" at bounding box center [89, 269] width 12 height 6
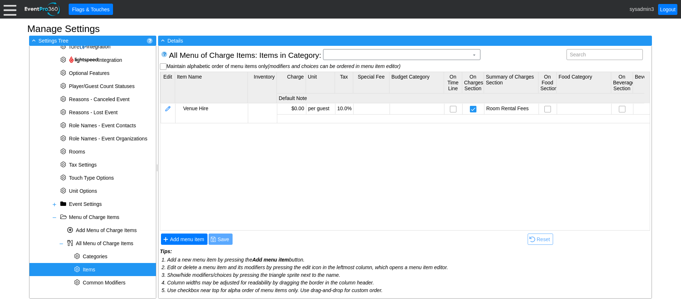
scroll to position [0, 0]
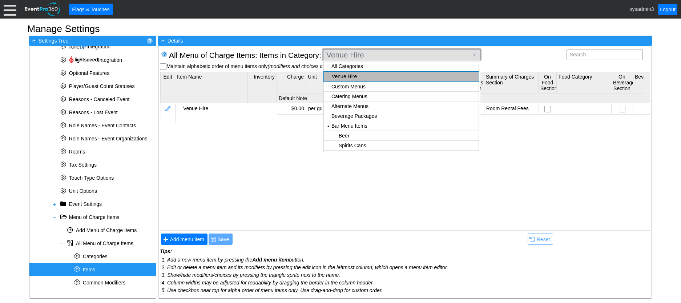
click at [385, 54] on span "Venue Hire" at bounding box center [397, 54] width 145 height 7
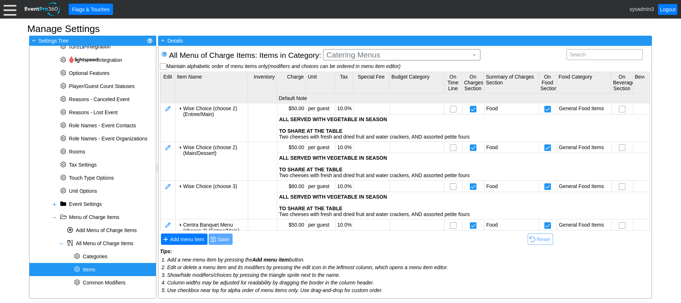
click at [360, 85] on body "Calendar of Events + New Event + Reports + Manage Contacts + Manage Organizatio…" at bounding box center [340, 151] width 681 height 303
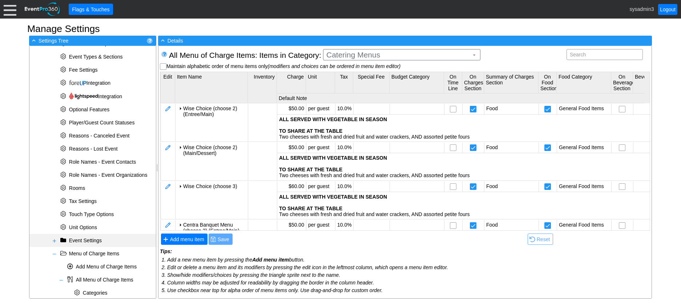
scroll to position [254, 0]
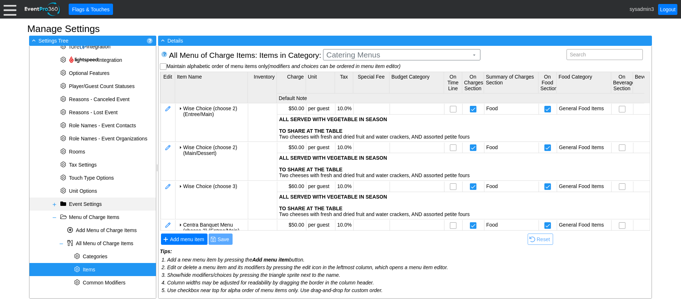
click at [55, 202] on span at bounding box center [55, 204] width 6 height 6
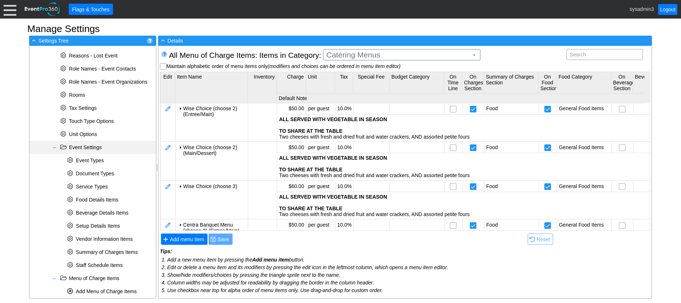
scroll to position [327, 0]
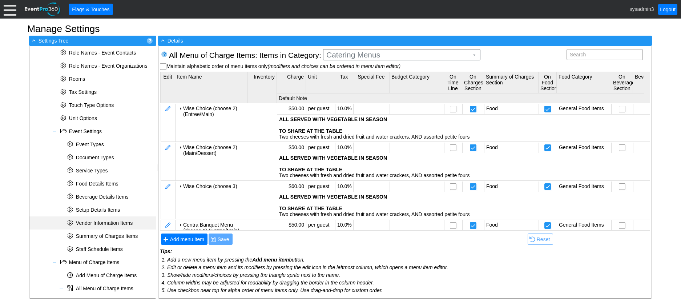
click at [99, 222] on span "Vendor Information Items" at bounding box center [104, 223] width 57 height 6
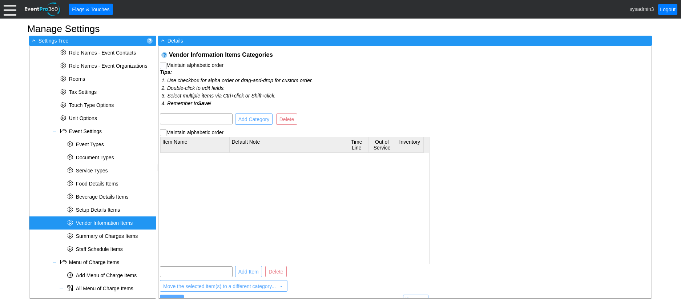
checkbox input "true"
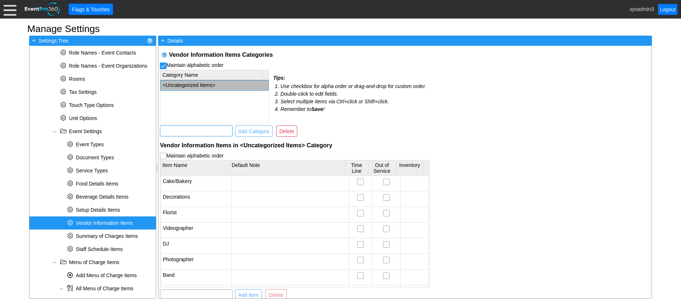
click at [194, 128] on input "text" at bounding box center [196, 131] width 68 height 10
type input "Wise Choice"
drag, startPoint x: 211, startPoint y: 127, endPoint x: 152, endPoint y: 126, distance: 59.6
click at [152, 126] on div "+ - Settings Tree - Geelong Racing Club * Event Statuses - Facilities * Add Fac…" at bounding box center [340, 167] width 627 height 266
drag, startPoint x: 372, startPoint y: 110, endPoint x: 366, endPoint y: 109, distance: 5.9
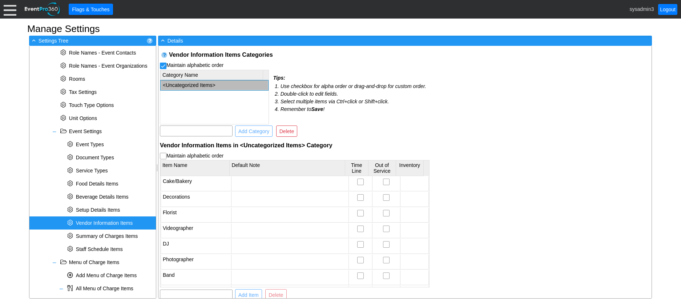
click at [372, 109] on li "Remember to Save !" at bounding box center [355, 109] width 149 height 8
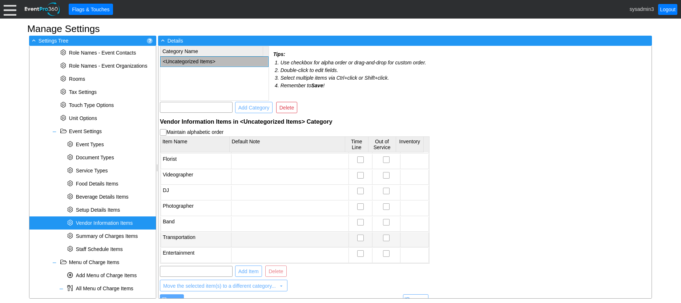
scroll to position [34, 0]
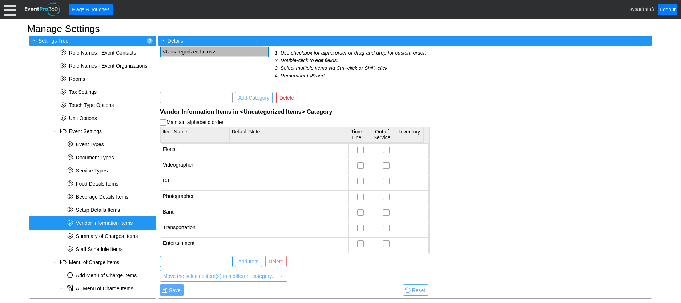
click at [183, 260] on input "text" at bounding box center [196, 261] width 68 height 10
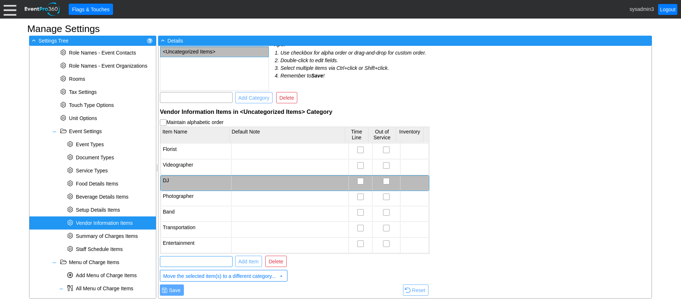
click at [172, 179] on td "DJ" at bounding box center [196, 183] width 71 height 15
click at [96, 224] on span "Vendor Information Items" at bounding box center [104, 223] width 57 height 6
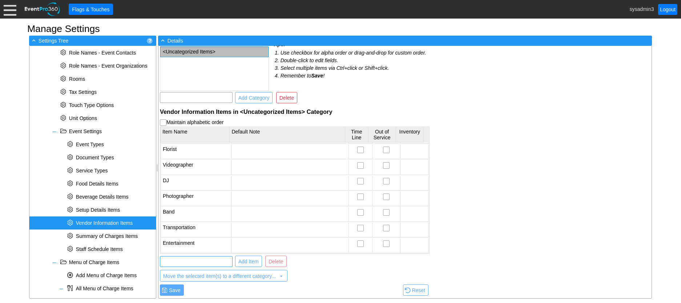
click at [190, 261] on input "text" at bounding box center [196, 261] width 68 height 10
type input "Wise Choice"
click at [248, 262] on span "Add Item" at bounding box center [248, 261] width 23 height 7
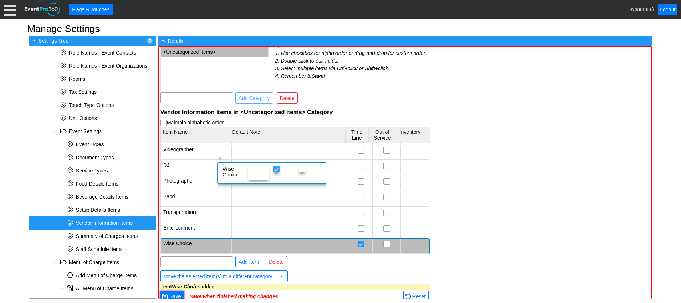
scroll to position [0, 0]
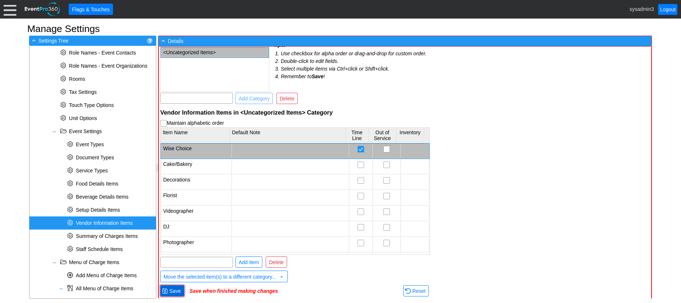
click at [176, 290] on span "Save" at bounding box center [175, 290] width 15 height 7
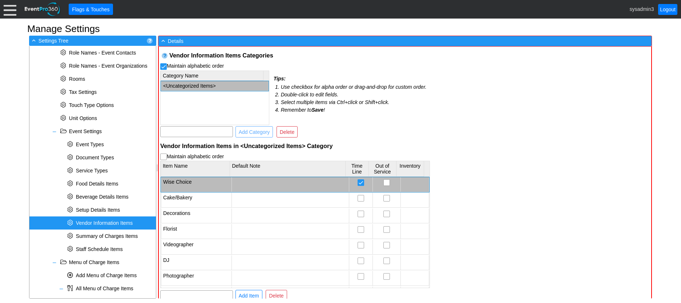
checkbox input "true"
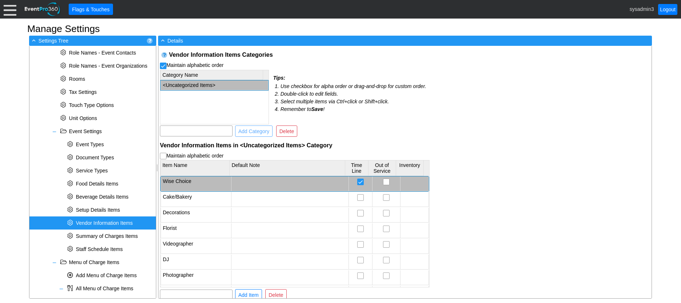
click at [253, 183] on div at bounding box center [289, 183] width 113 height 11
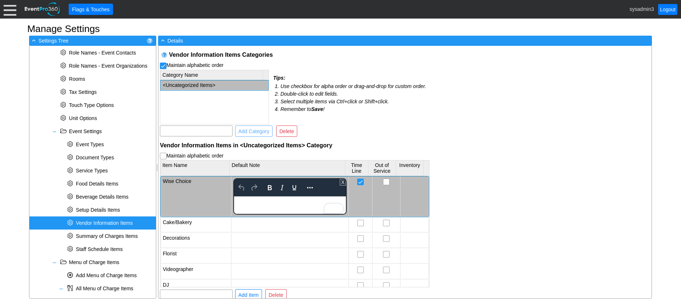
click at [462, 160] on div "Vendor Information Items Categories Maintain alphabetic order Category Name <Un…" at bounding box center [404, 172] width 493 height 252
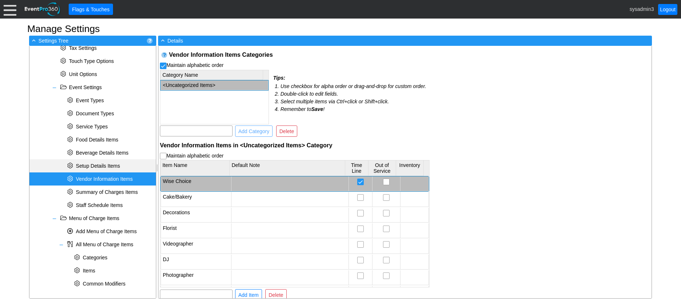
scroll to position [372, 0]
